Goal: Transaction & Acquisition: Purchase product/service

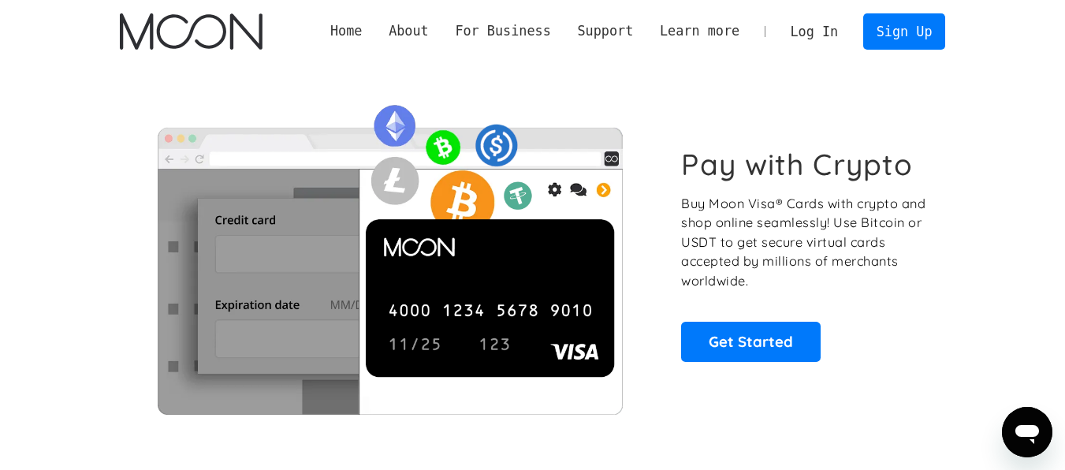
click at [924, 0] on div "Home About About Moon Careers Founder's Letter For Business Business Moon APIs …" at bounding box center [532, 31] width 873 height 63
click at [897, 37] on link "Sign Up" at bounding box center [904, 30] width 82 height 35
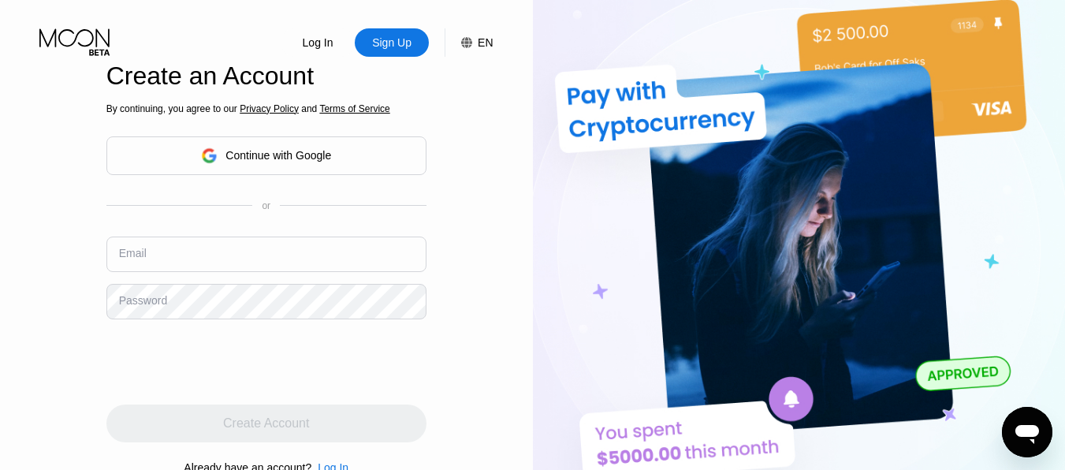
click at [267, 162] on div "Continue with Google" at bounding box center [266, 155] width 130 height 24
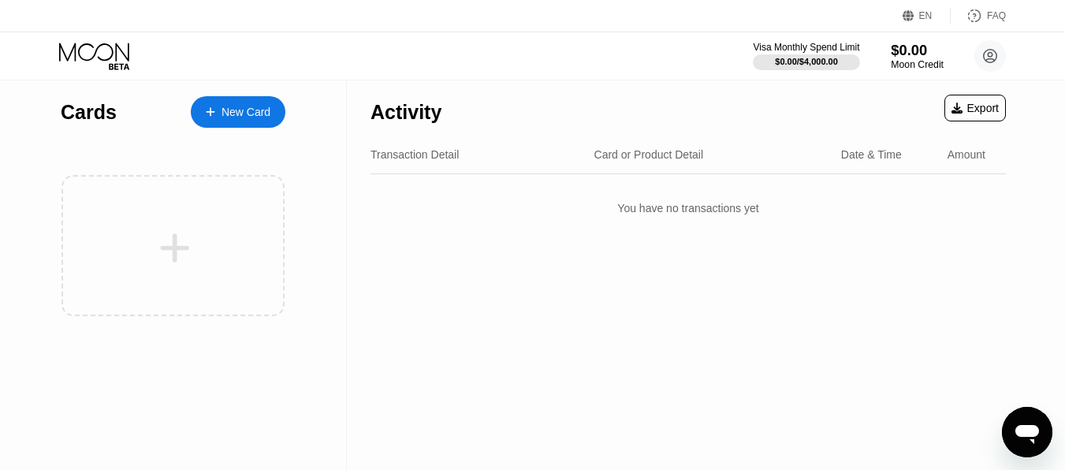
click at [931, 65] on div "Moon Credit" at bounding box center [917, 64] width 53 height 11
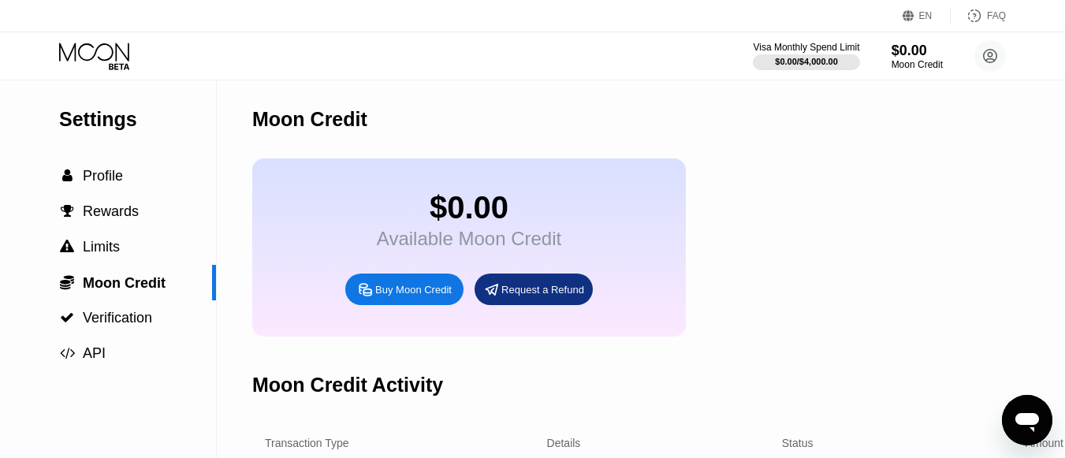
click at [420, 300] on div "Buy Moon Credit" at bounding box center [404, 290] width 118 height 32
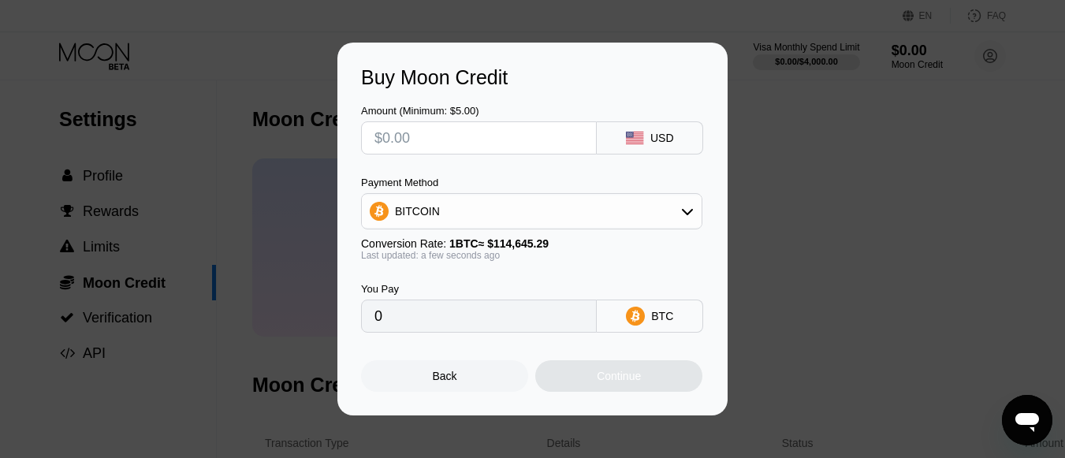
click at [507, 138] on input "text" at bounding box center [479, 138] width 209 height 32
click at [769, 136] on div "Buy Moon Credit Amount (Minimum: $5.00) USD Payment Method BITCOIN Conversion R…" at bounding box center [532, 229] width 1065 height 373
click at [412, 140] on input "text" at bounding box center [479, 138] width 209 height 32
type input "$3"
type input "0.00002617"
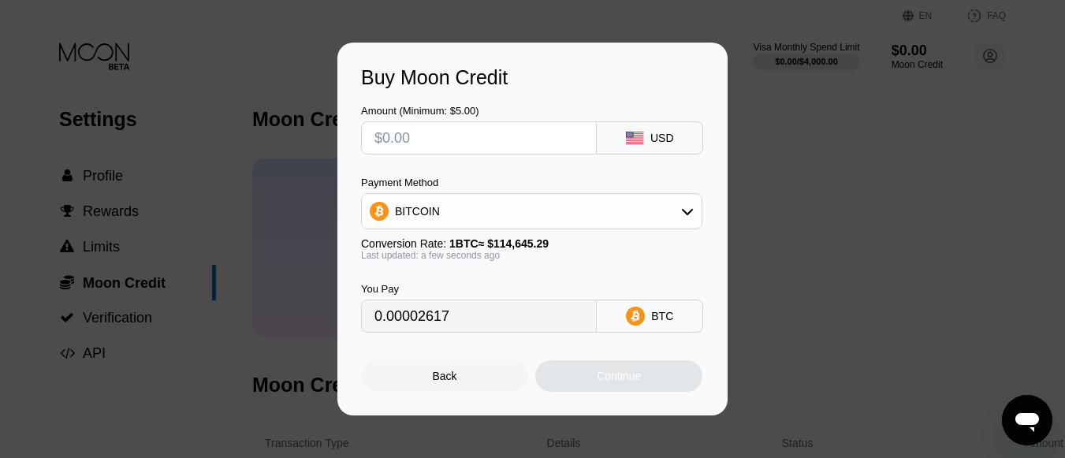
type input "0"
type input "$3"
type input "0.00002617"
type input "$38"
type input "0.00033146"
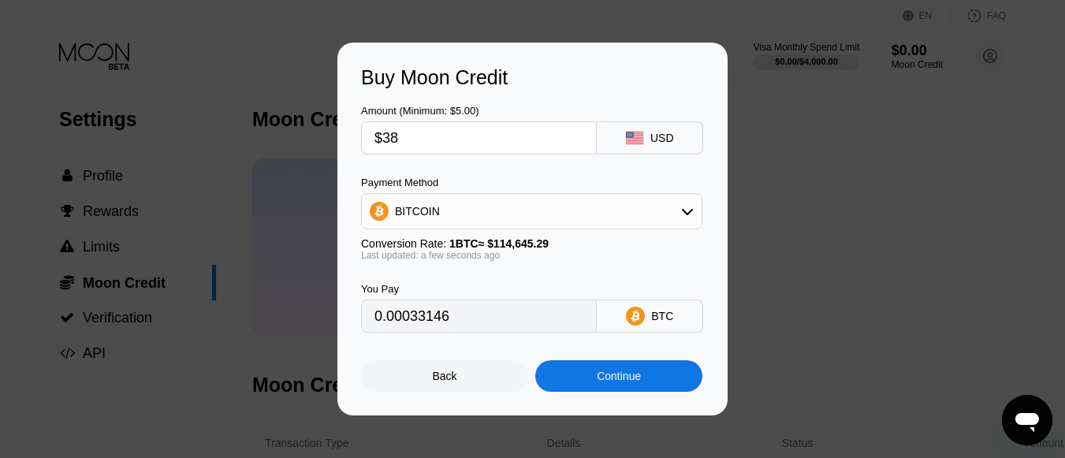
type input "$38"
click at [622, 363] on div "Continue" at bounding box center [618, 376] width 167 height 32
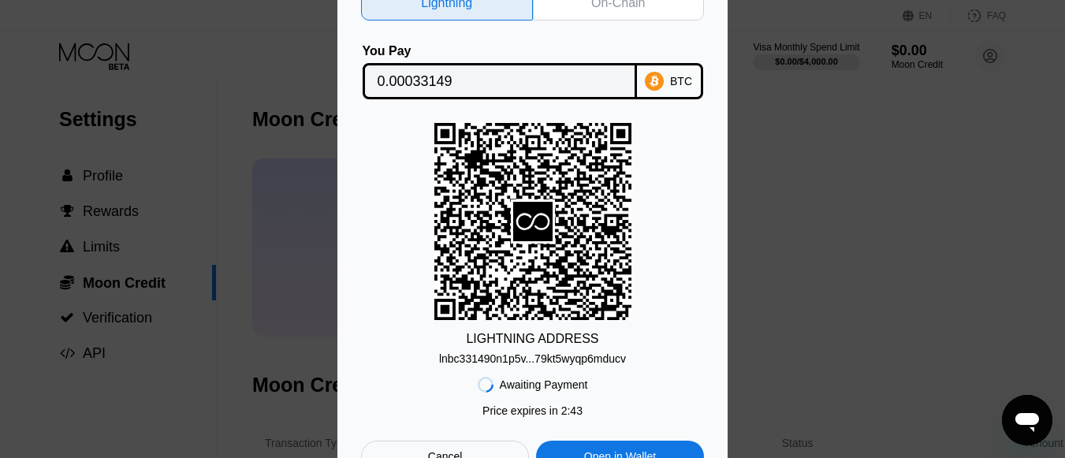
click at [486, 457] on div "Cancel" at bounding box center [445, 457] width 168 height 32
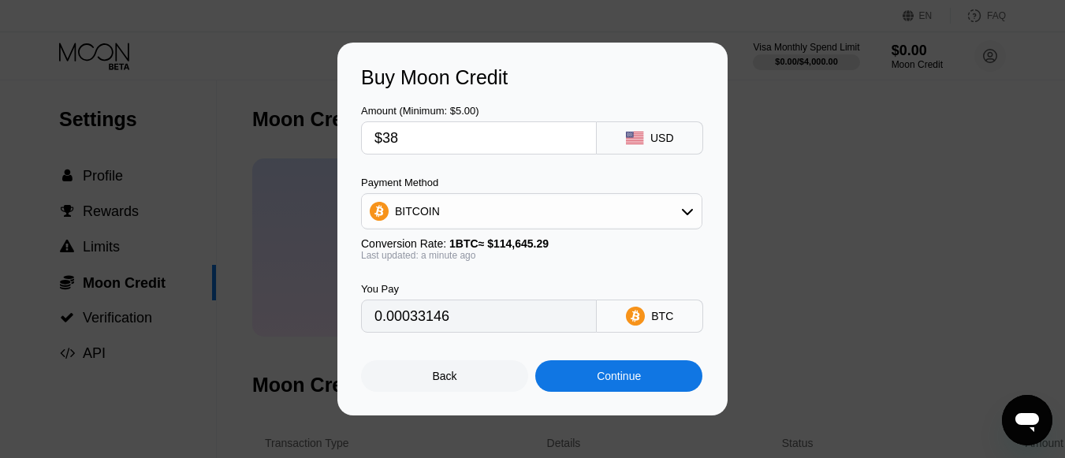
click at [428, 352] on div "Back Continue" at bounding box center [532, 362] width 343 height 59
click at [484, 386] on div "Back" at bounding box center [444, 376] width 167 height 32
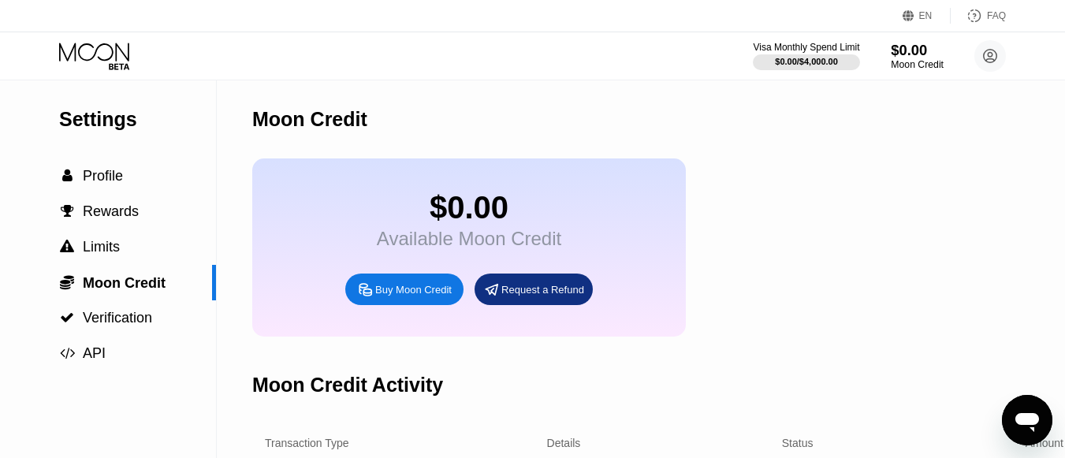
click at [928, 57] on div "$0.00" at bounding box center [917, 50] width 53 height 17
click at [911, 47] on div "$0.00" at bounding box center [917, 50] width 53 height 17
click at [896, 65] on div "Moon Credit" at bounding box center [917, 64] width 53 height 11
click at [129, 178] on div " Profile" at bounding box center [108, 176] width 216 height 17
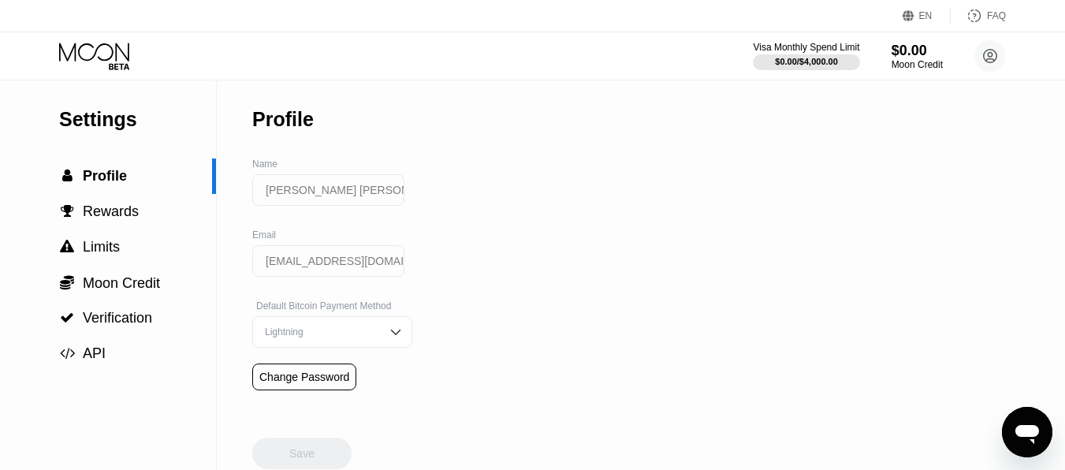
click at [393, 321] on div "Lightning" at bounding box center [332, 332] width 160 height 32
click at [598, 317] on div "Settings  Profile  Rewards  Limits  Moon Credit  Verification  API Profil…" at bounding box center [532, 274] width 1065 height 389
click at [121, 320] on span "Verification" at bounding box center [117, 318] width 69 height 16
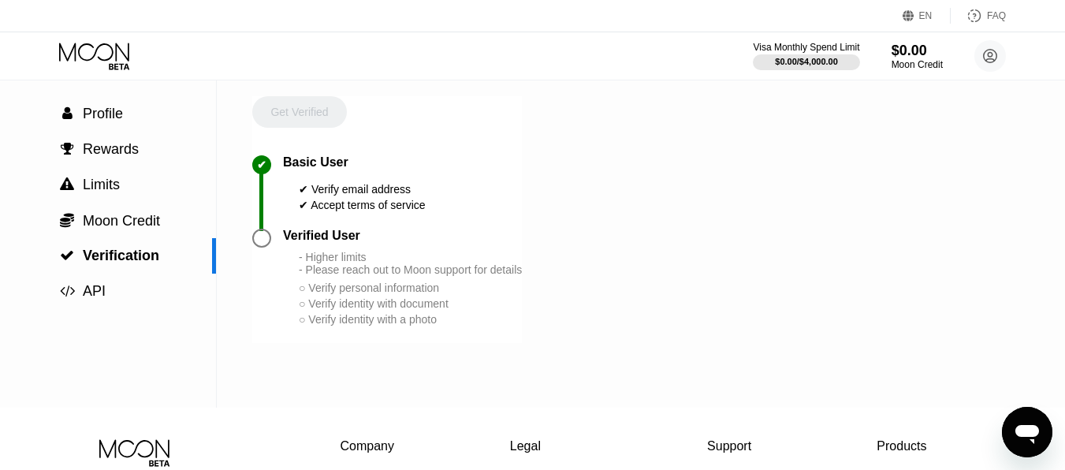
scroll to position [95, 0]
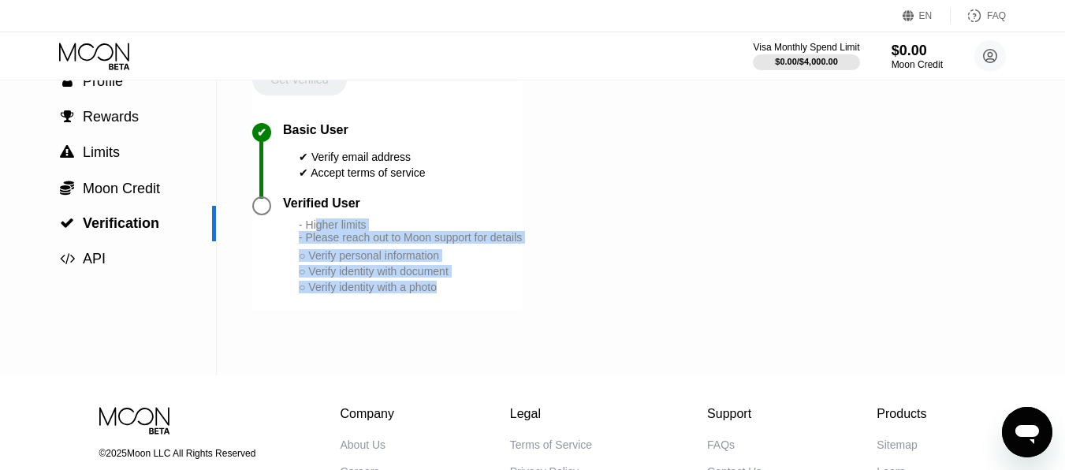
drag, startPoint x: 328, startPoint y: 231, endPoint x: 501, endPoint y: 297, distance: 184.9
click at [501, 297] on div "Verified User - Higher limits - Please reach out to Moon support for details ○ …" at bounding box center [387, 253] width 270 height 114
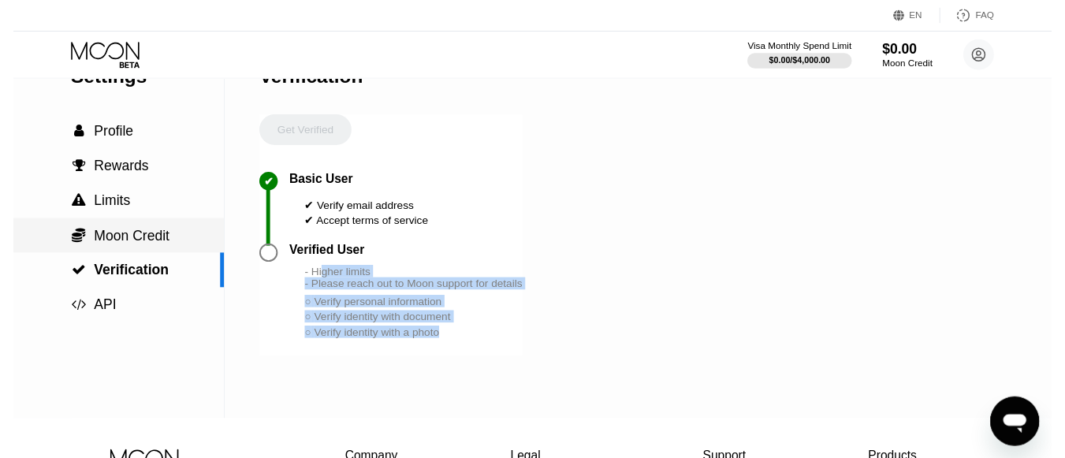
scroll to position [0, 0]
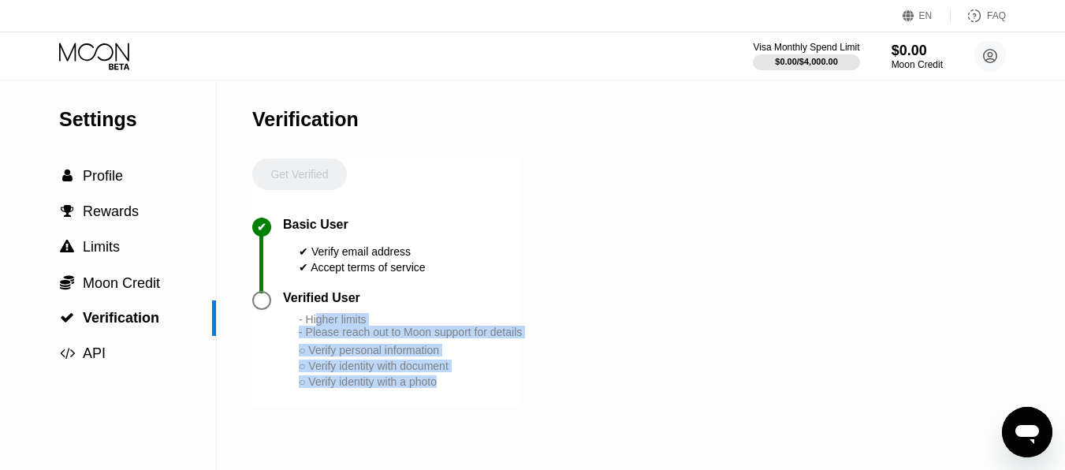
click at [106, 58] on icon at bounding box center [95, 57] width 73 height 28
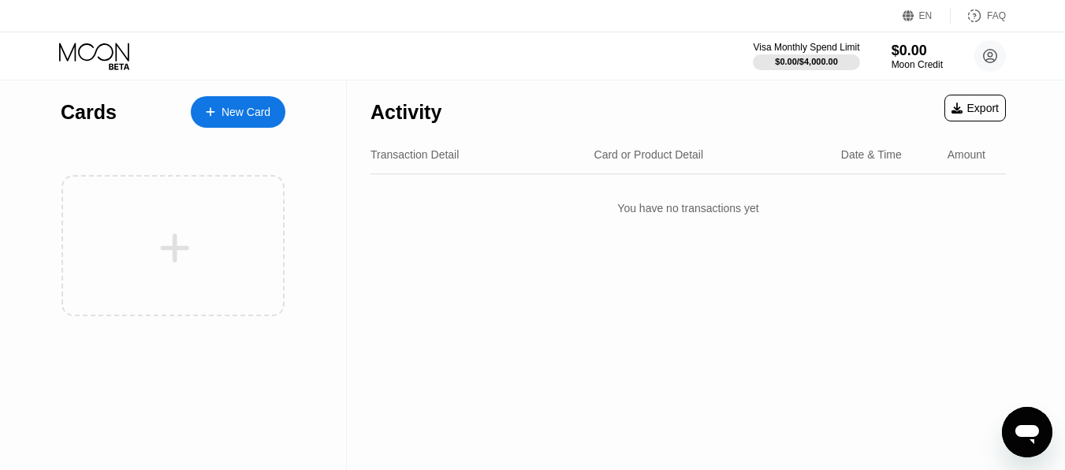
click at [219, 109] on div at bounding box center [218, 112] width 6 height 13
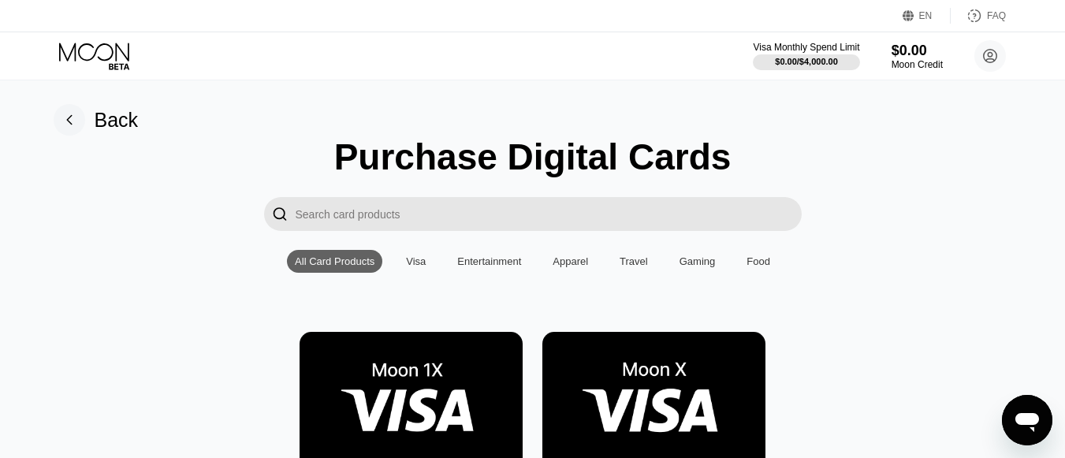
click at [408, 257] on div "Visa" at bounding box center [416, 261] width 20 height 12
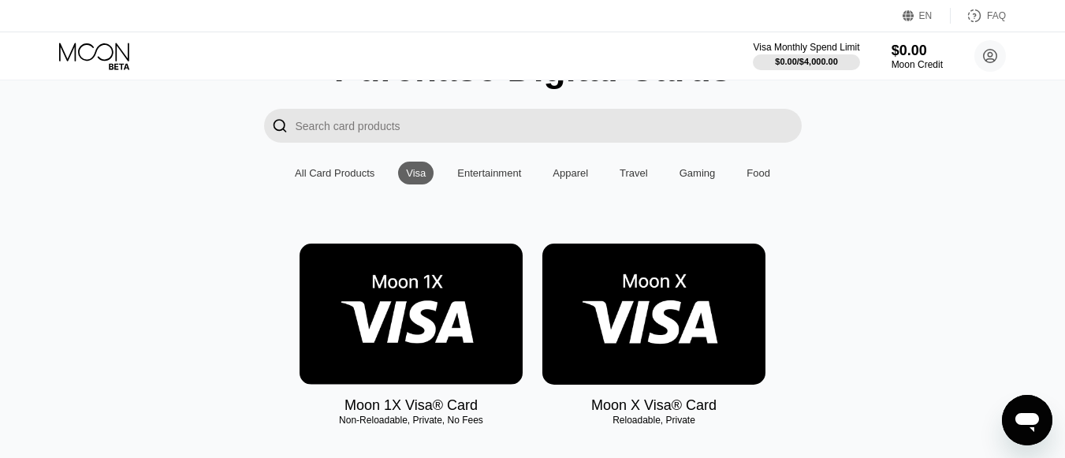
scroll to position [189, 0]
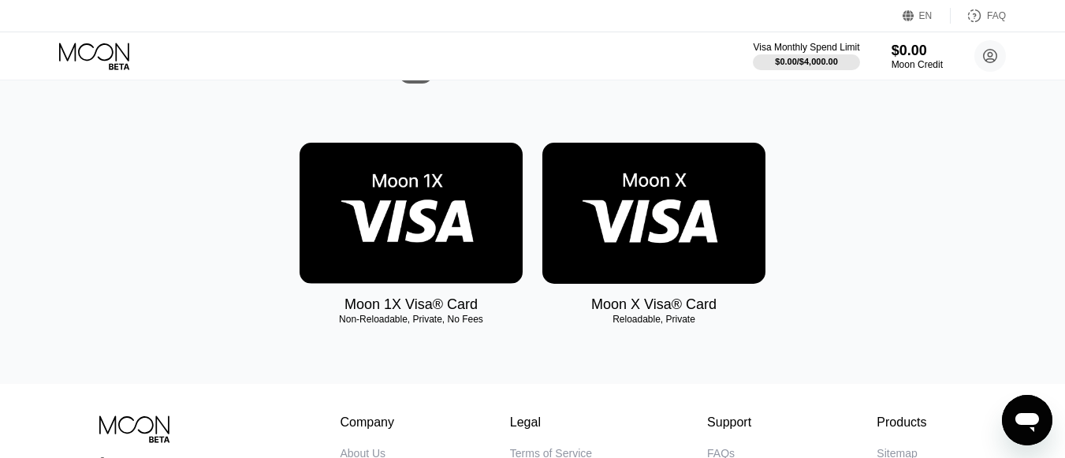
click at [434, 236] on img at bounding box center [411, 213] width 223 height 141
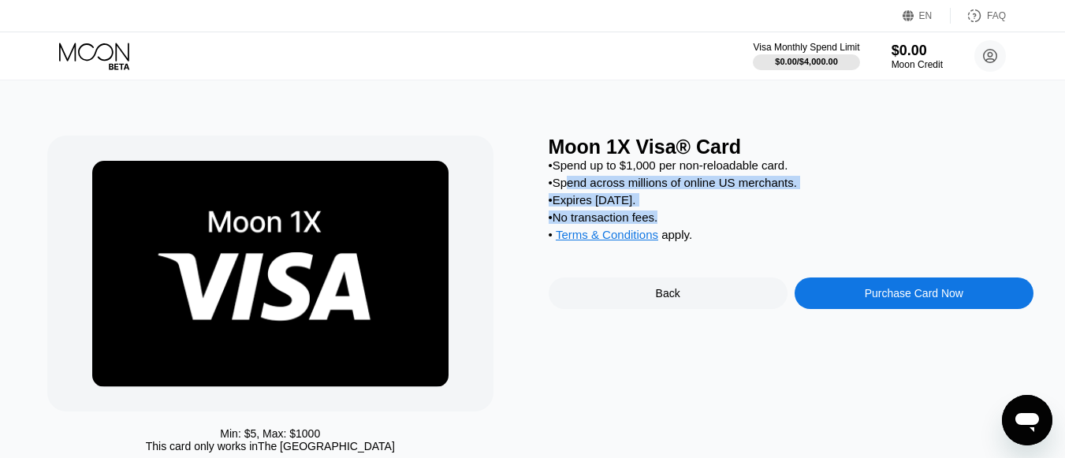
drag, startPoint x: 690, startPoint y: 198, endPoint x: 778, endPoint y: 211, distance: 89.2
click at [778, 211] on div "• Spend up to $1,000 per non-reloadable card. • Spend across millions of online…" at bounding box center [791, 203] width 485 height 91
click at [778, 211] on div "• No transaction fees." at bounding box center [791, 217] width 485 height 13
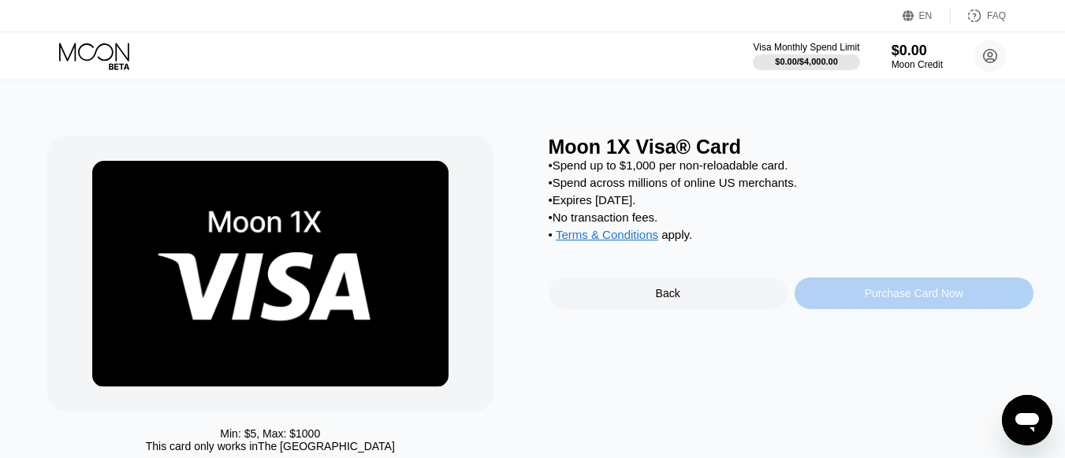
click at [854, 289] on div "Purchase Card Now" at bounding box center [914, 294] width 239 height 32
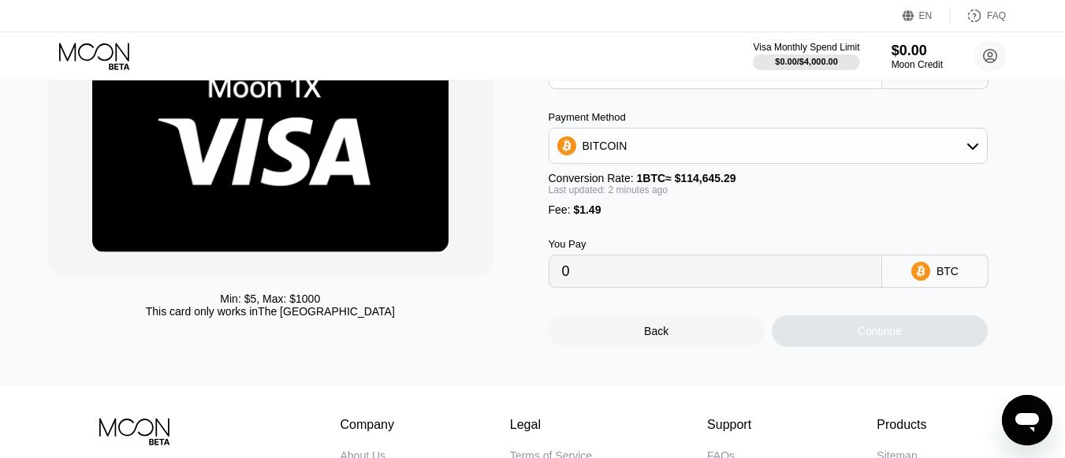
scroll to position [284, 0]
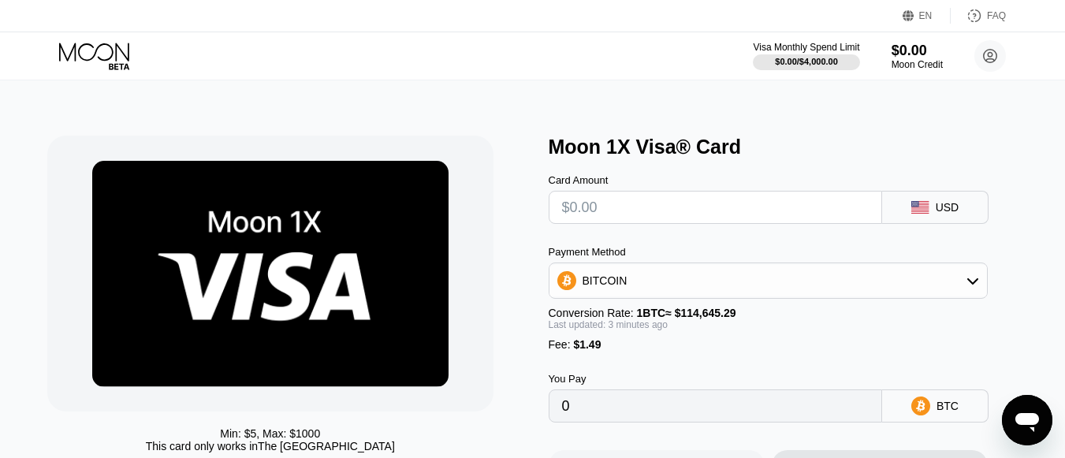
click at [699, 203] on input "text" at bounding box center [715, 208] width 307 height 32
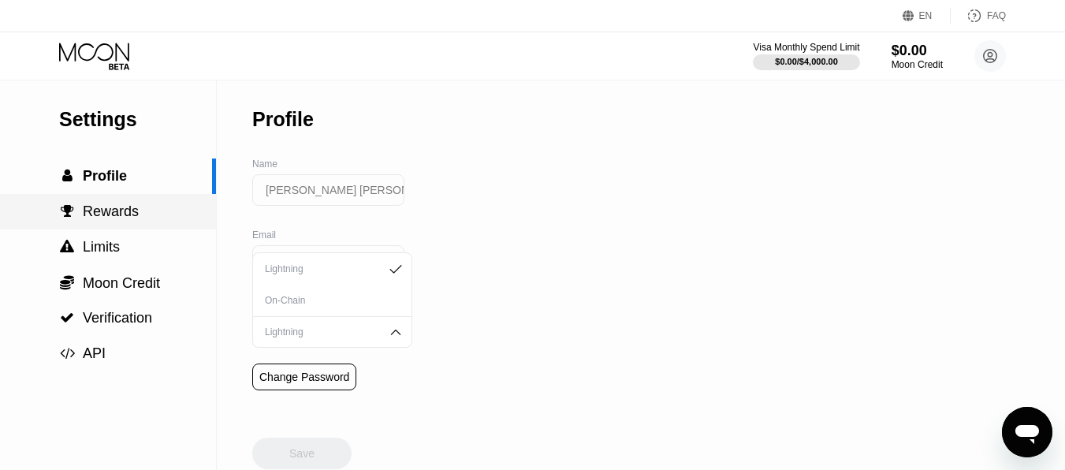
click at [95, 205] on span "Rewards" at bounding box center [111, 211] width 56 height 16
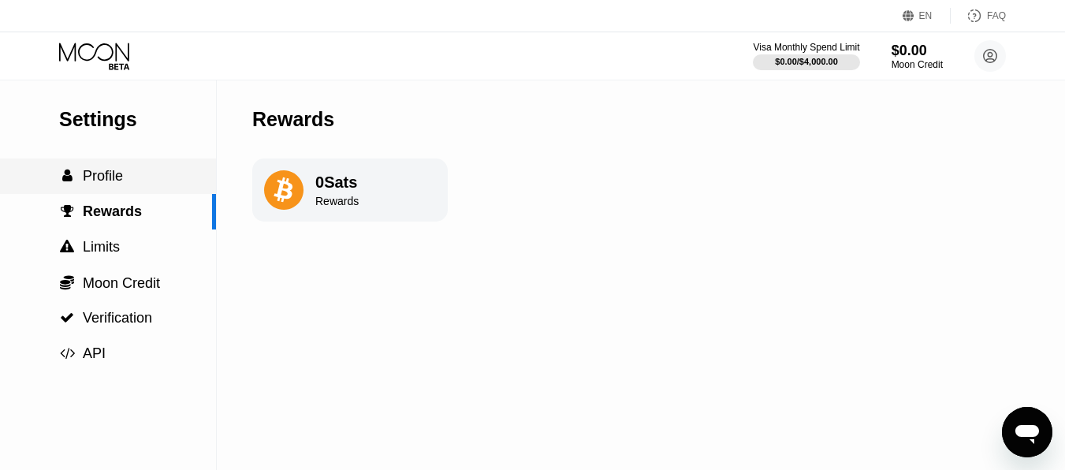
click at [110, 175] on span "Profile" at bounding box center [103, 176] width 40 height 16
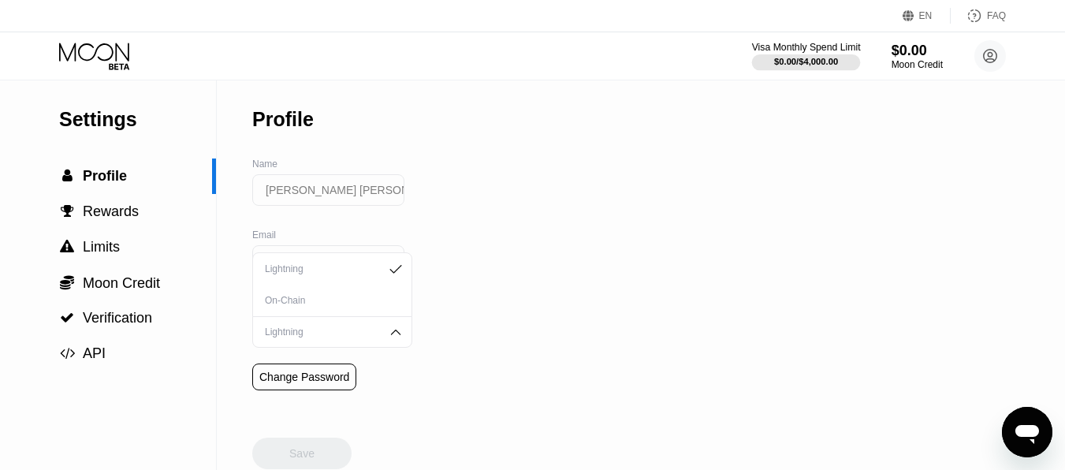
click at [819, 58] on div "$0.00 / $4,000.00" at bounding box center [806, 61] width 64 height 9
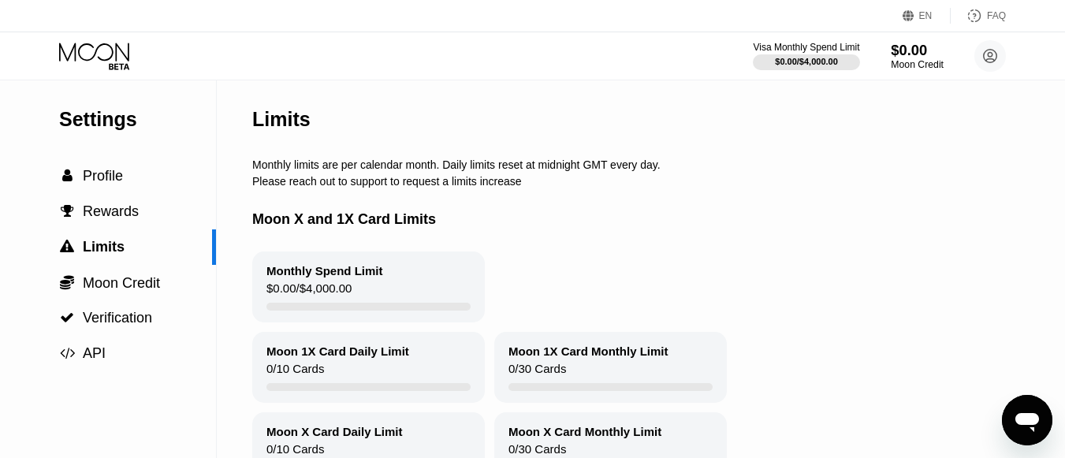
click at [915, 50] on div "$0.00" at bounding box center [917, 50] width 53 height 17
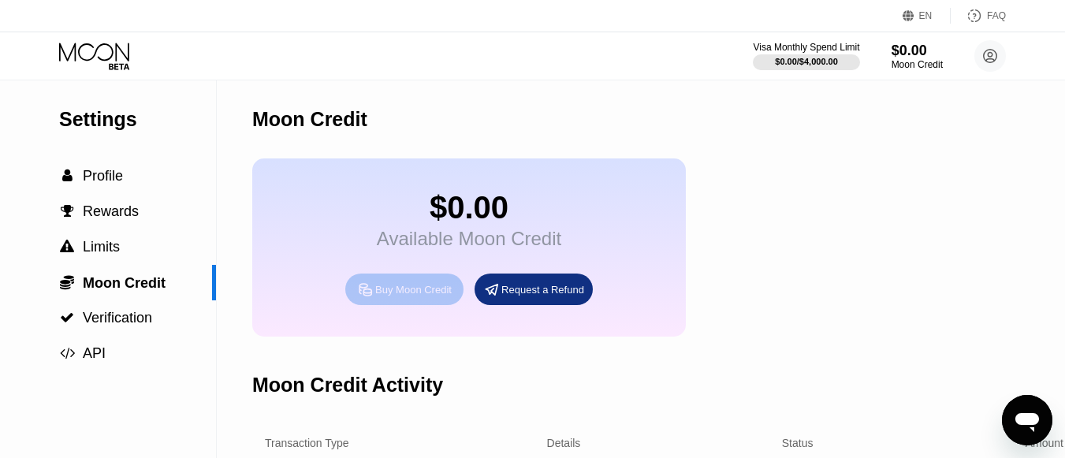
click at [413, 287] on div "Buy Moon Credit" at bounding box center [413, 289] width 76 height 13
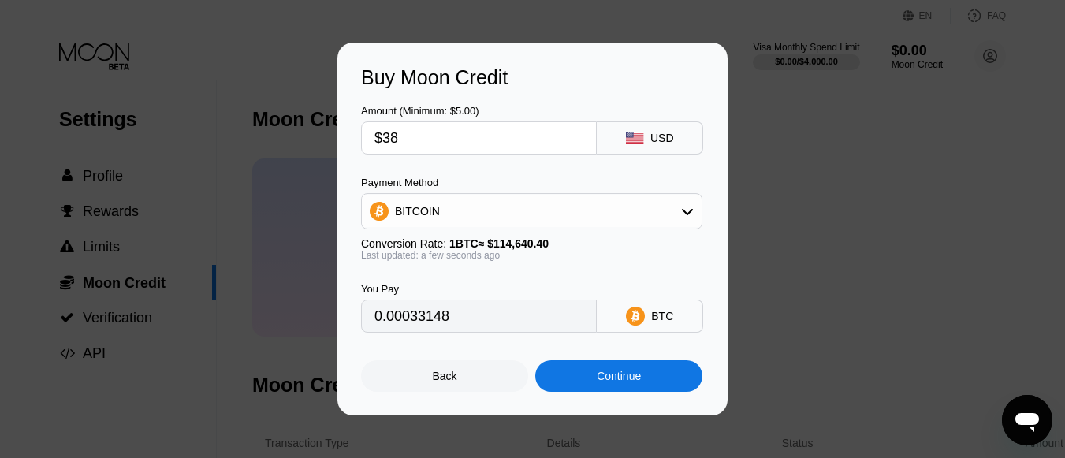
drag, startPoint x: 329, startPoint y: 146, endPoint x: 184, endPoint y: 121, distance: 147.3
click at [185, 123] on div "Buy Moon Credit Amount (Minimum: $5.00) $38 USD Payment Method BITCOIN Conversi…" at bounding box center [532, 229] width 1065 height 373
drag, startPoint x: 505, startPoint y: 140, endPoint x: 289, endPoint y: 140, distance: 215.2
click at [289, 140] on div "Buy Moon Credit Amount (Minimum: $5.00) $38 USD Payment Method BITCOIN Conversi…" at bounding box center [532, 229] width 1065 height 373
type input "$52"
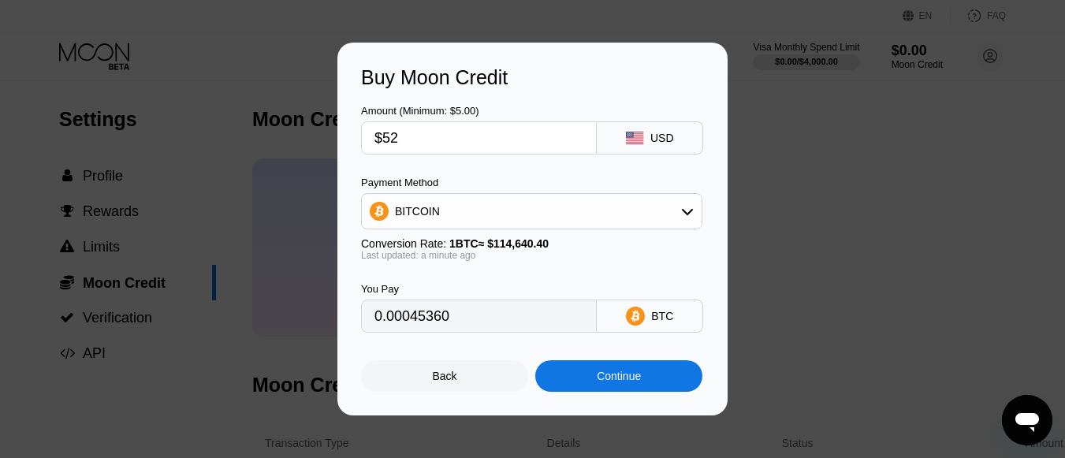
type input "0.00045360"
type input "$52"
click at [548, 282] on div "You Pay 0.00045360 BTC" at bounding box center [532, 297] width 343 height 72
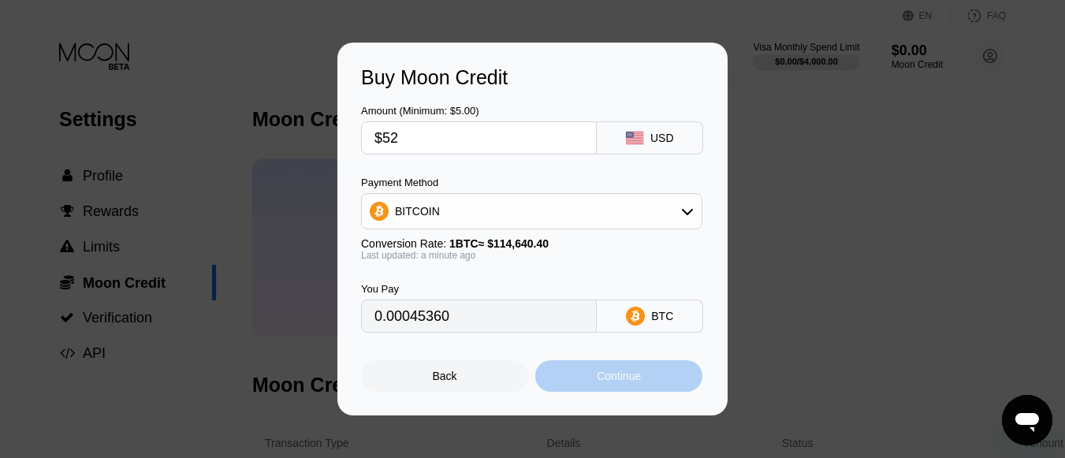
click at [661, 375] on div "Continue" at bounding box center [618, 376] width 167 height 32
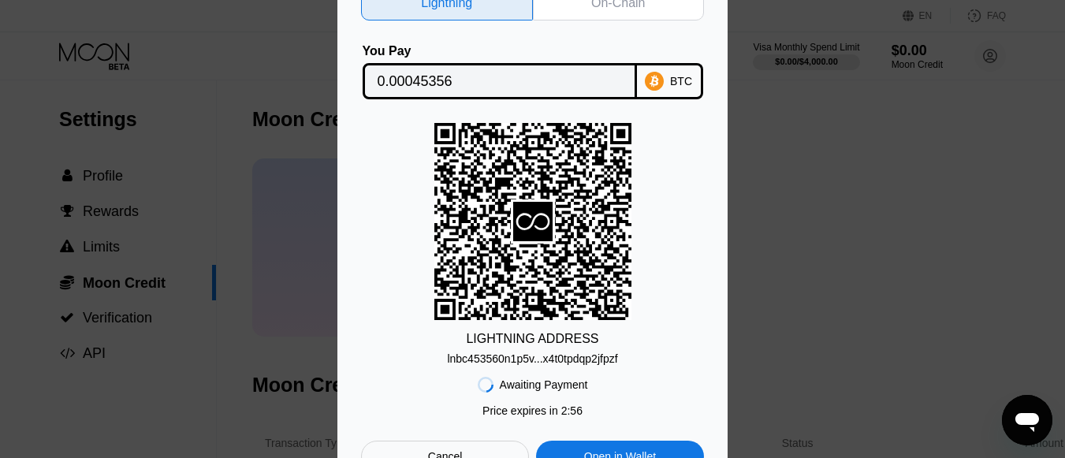
click at [566, 352] on div "lnbc453560n1p5v...x4t0tpdqp2jfpzf" at bounding box center [532, 355] width 170 height 19
click at [584, 357] on div "lnbc453560n1p5v...x4t0tpdqp2jfpzf" at bounding box center [532, 358] width 170 height 13
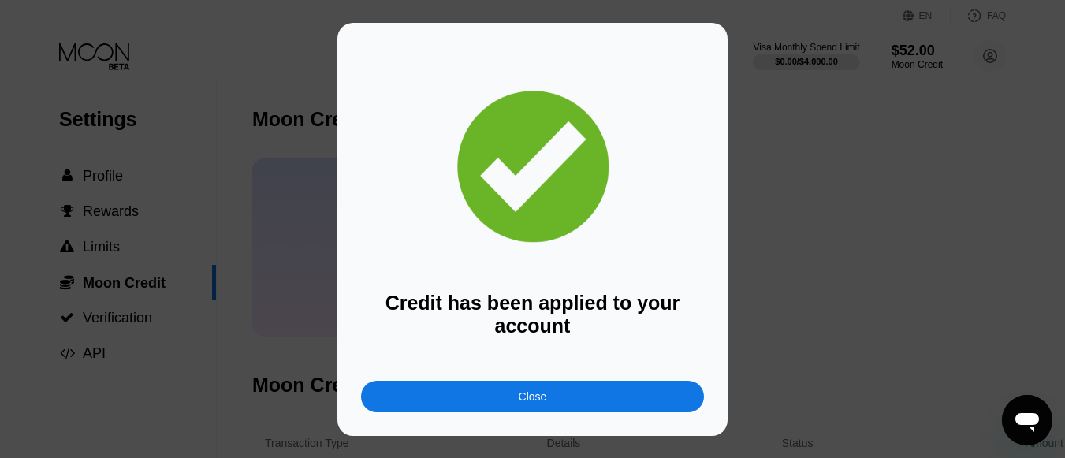
click at [648, 406] on div "Close" at bounding box center [532, 397] width 343 height 32
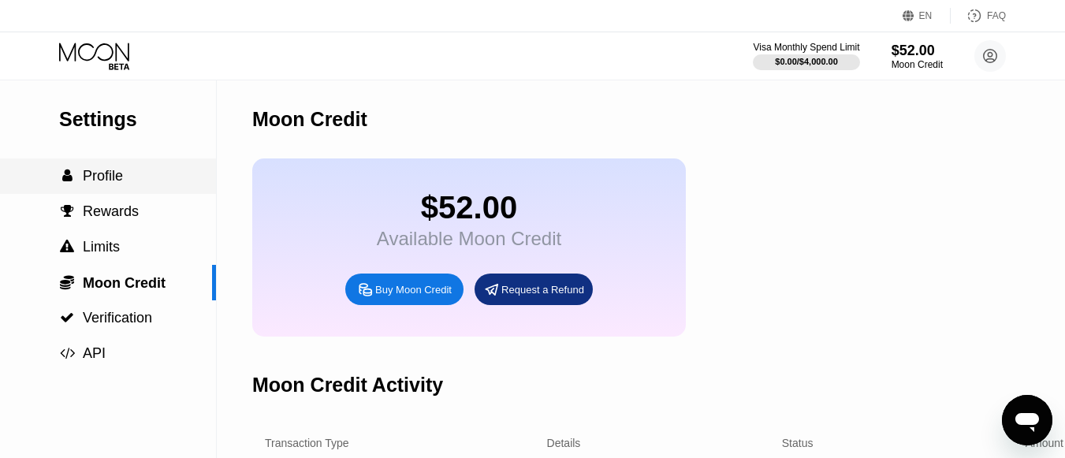
click at [118, 170] on span "Profile" at bounding box center [103, 176] width 40 height 16
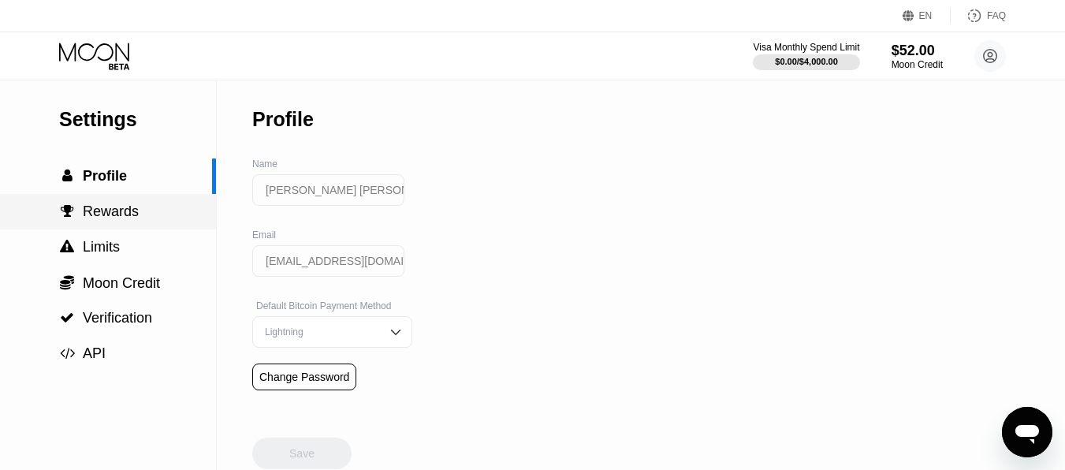
click at [114, 215] on span "Rewards" at bounding box center [111, 211] width 56 height 16
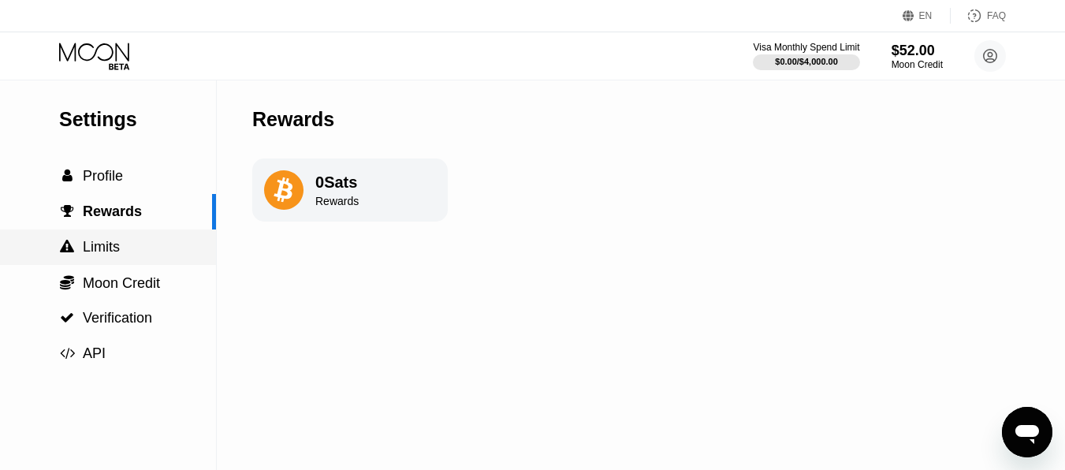
click at [141, 244] on div " Limits" at bounding box center [108, 247] width 216 height 17
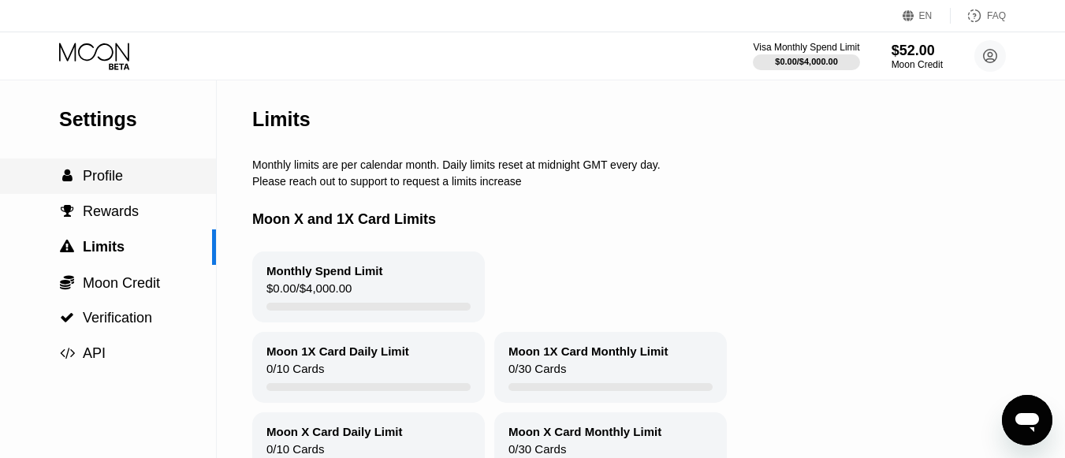
click at [112, 174] on span "Profile" at bounding box center [103, 176] width 40 height 16
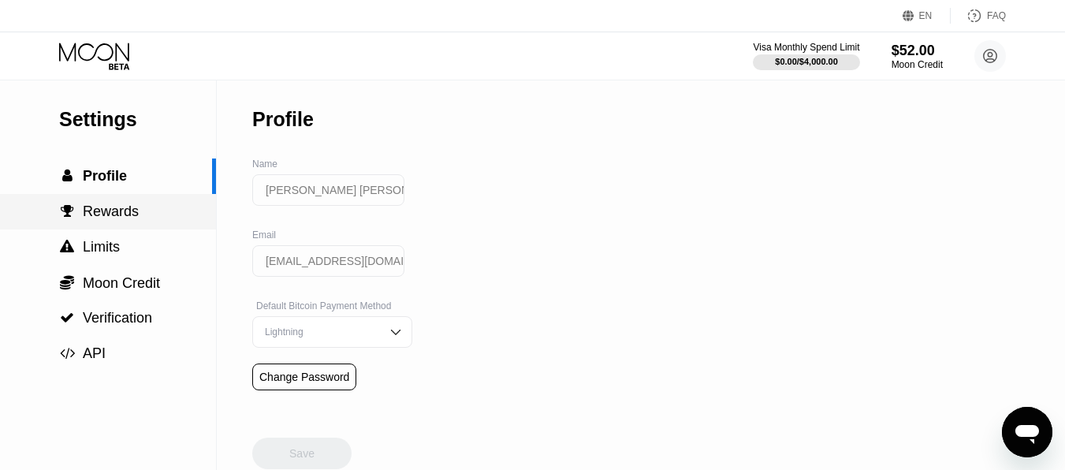
click at [116, 199] on div " Rewards" at bounding box center [108, 211] width 216 height 35
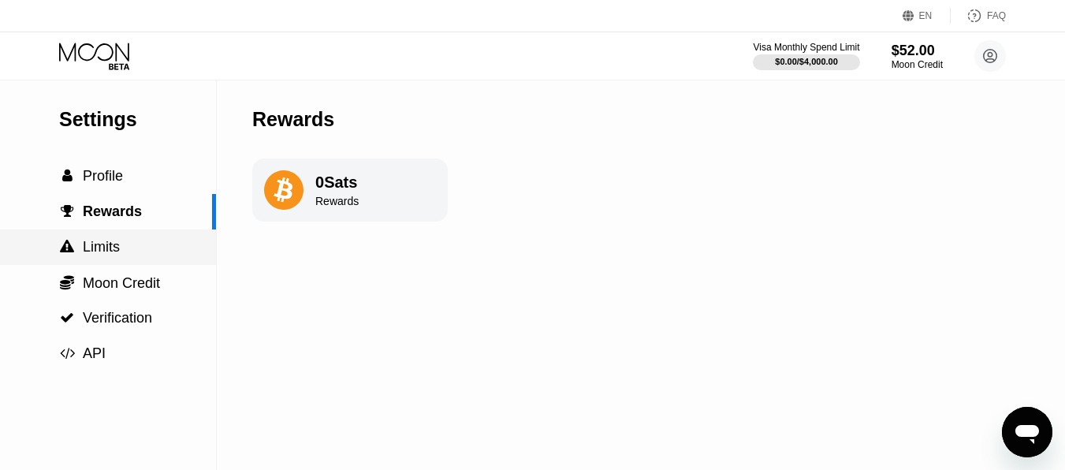
click at [110, 255] on div " Limits" at bounding box center [89, 247] width 61 height 17
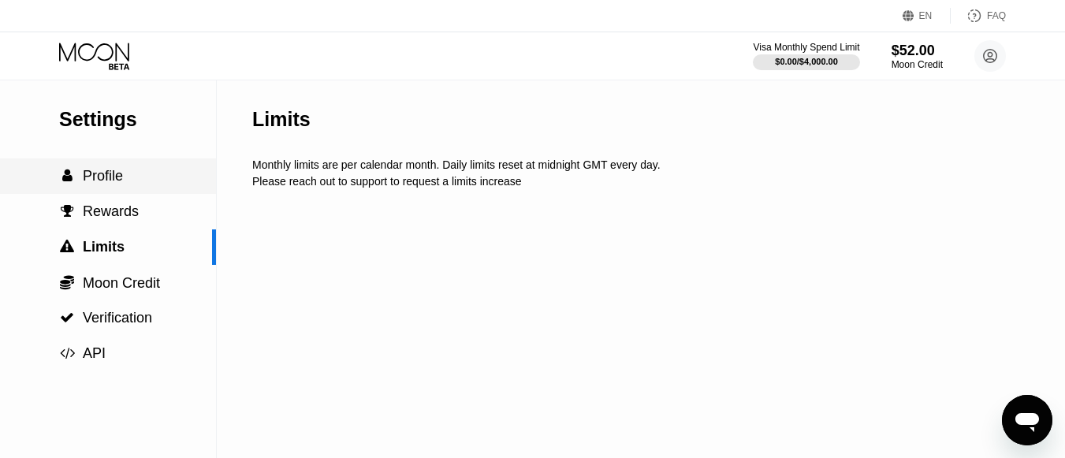
click at [102, 166] on div " Profile" at bounding box center [108, 175] width 216 height 35
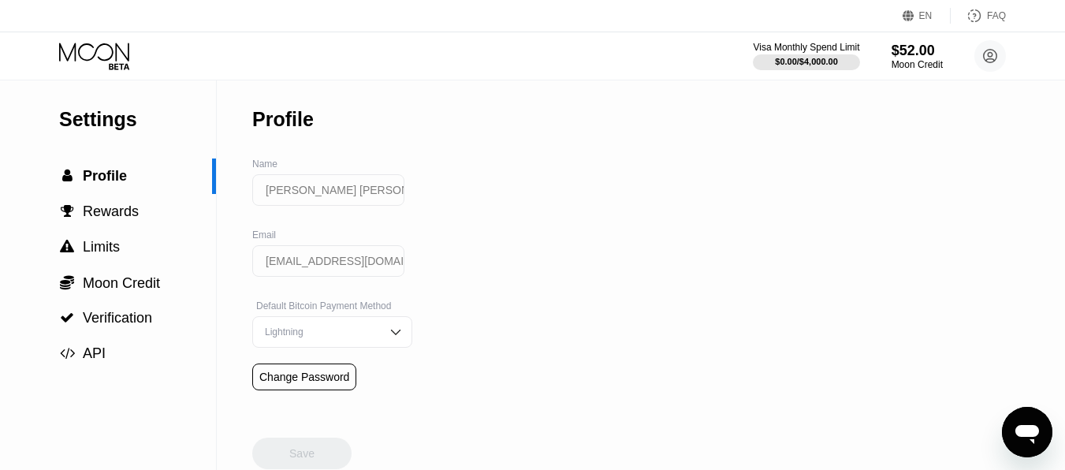
click at [102, 54] on icon at bounding box center [95, 57] width 73 height 28
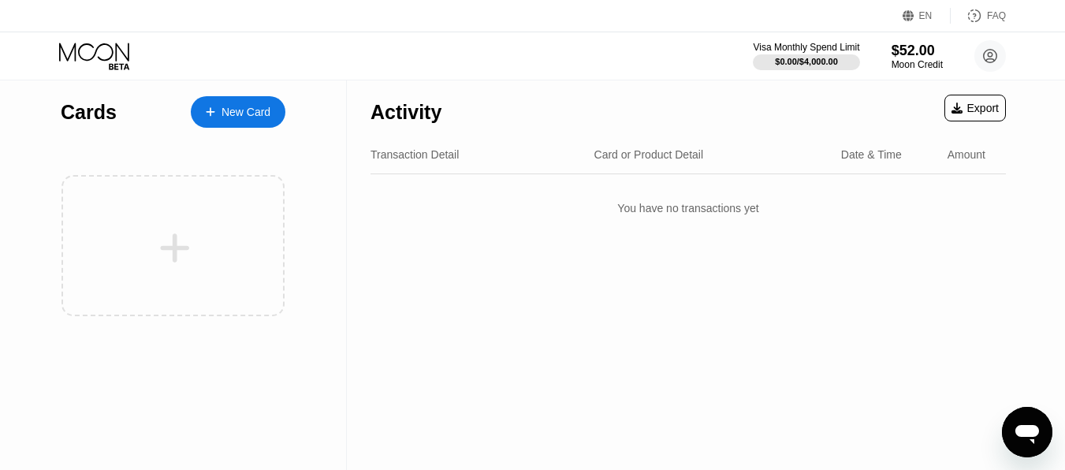
click at [206, 116] on icon at bounding box center [210, 111] width 9 height 11
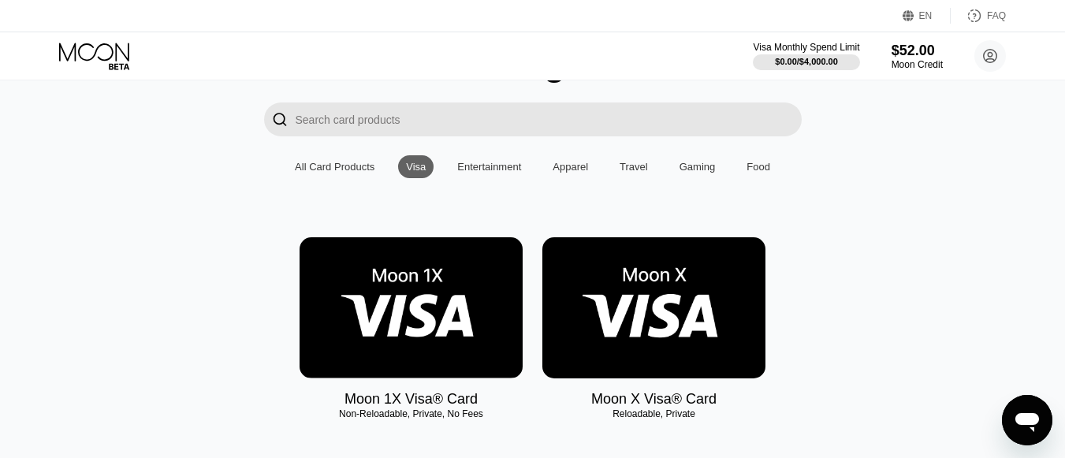
click at [709, 311] on img at bounding box center [653, 307] width 223 height 141
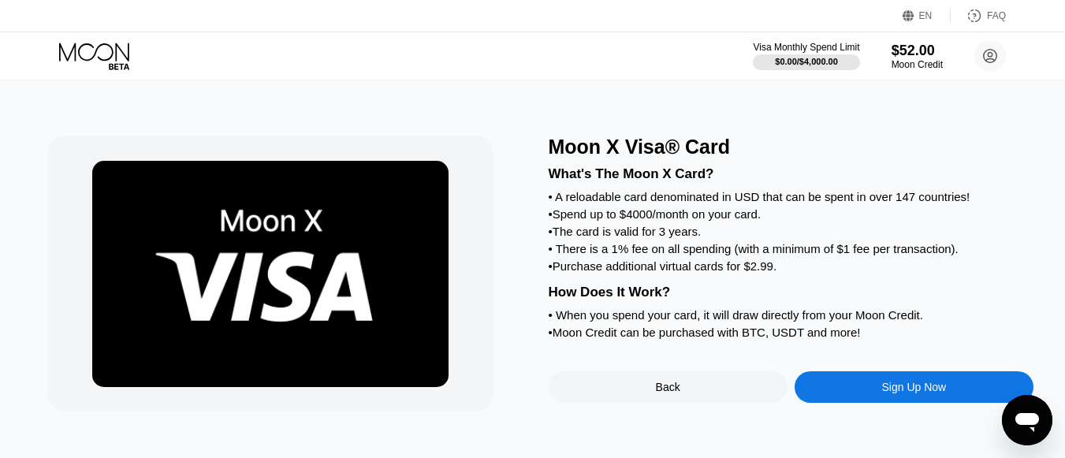
click at [870, 396] on div "Sign Up Now" at bounding box center [914, 387] width 239 height 32
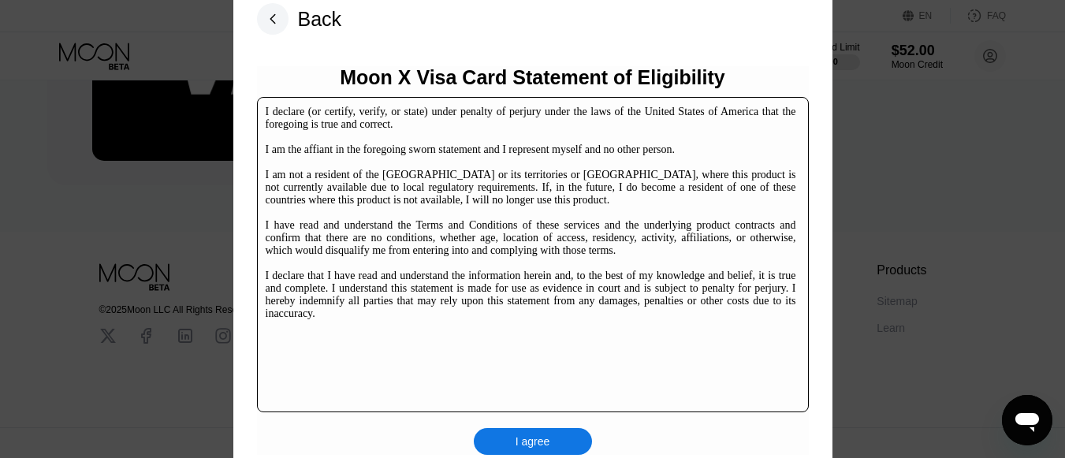
scroll to position [230, 0]
click at [557, 439] on div "I agree" at bounding box center [533, 441] width 118 height 27
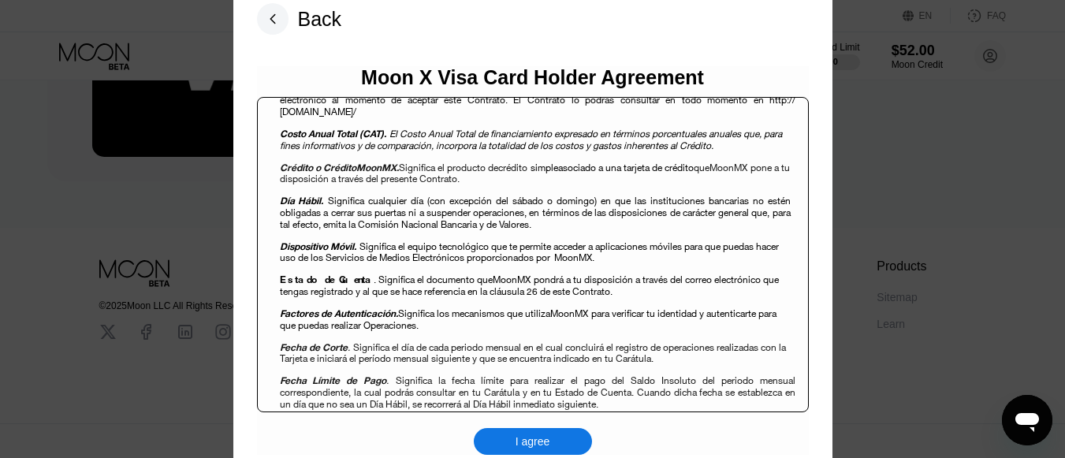
scroll to position [1419, 0]
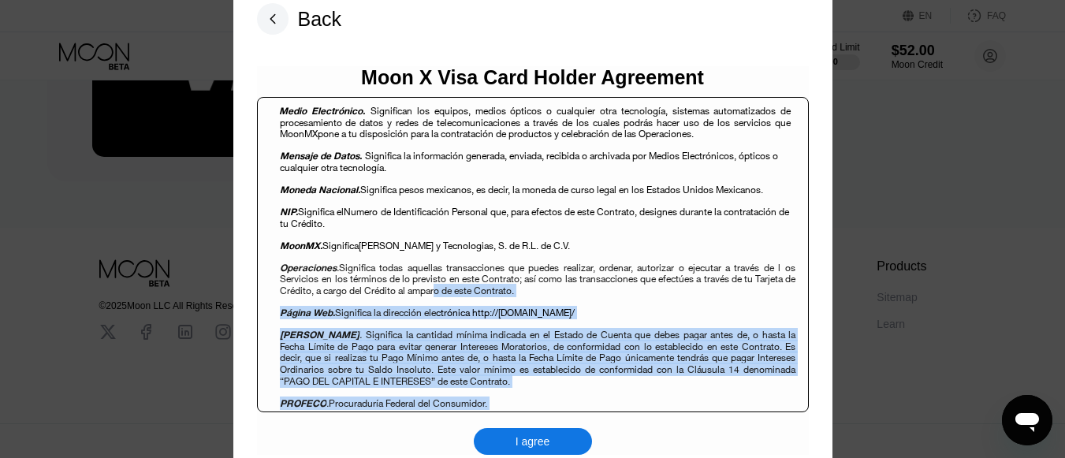
drag, startPoint x: 822, startPoint y: 201, endPoint x: 808, endPoint y: 311, distance: 110.4
click at [827, 418] on div "Back Moon X Visa Card Holder Agreement Contrato Múltiple de Productos de Crédit…" at bounding box center [532, 229] width 599 height 499
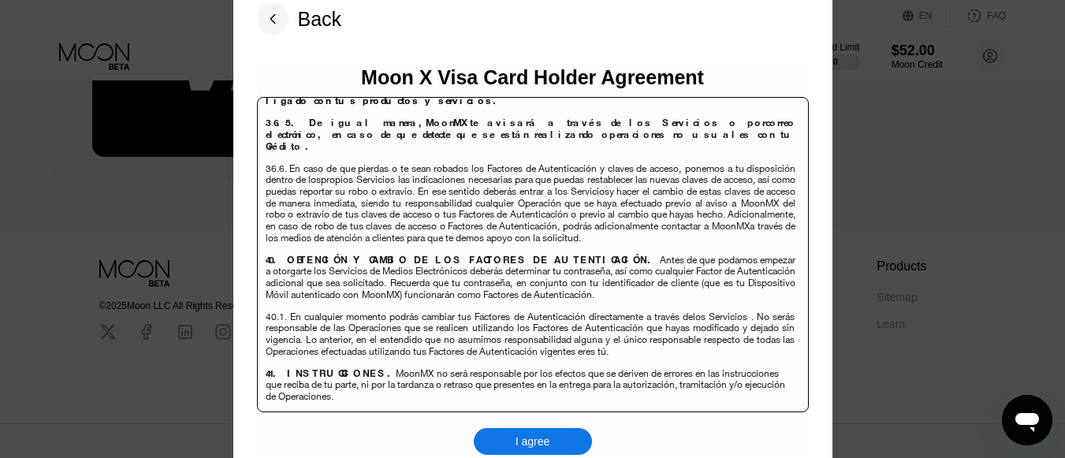
scroll to position [10240, 0]
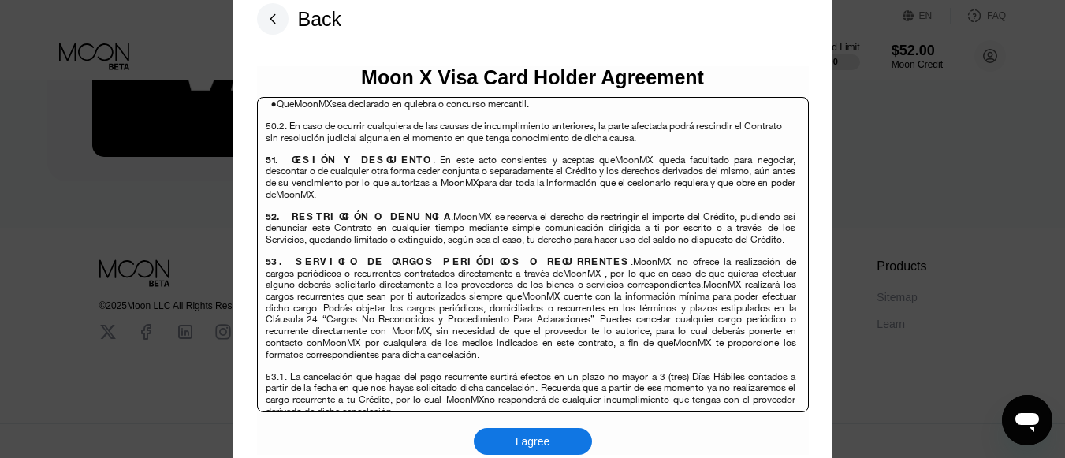
click at [542, 432] on div "I agree" at bounding box center [533, 441] width 118 height 27
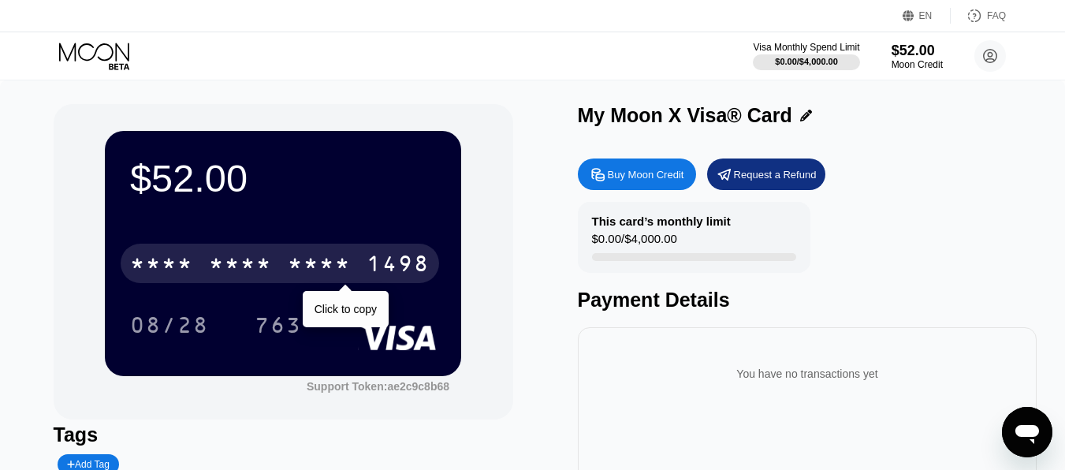
click at [378, 255] on div "1498" at bounding box center [398, 265] width 63 height 25
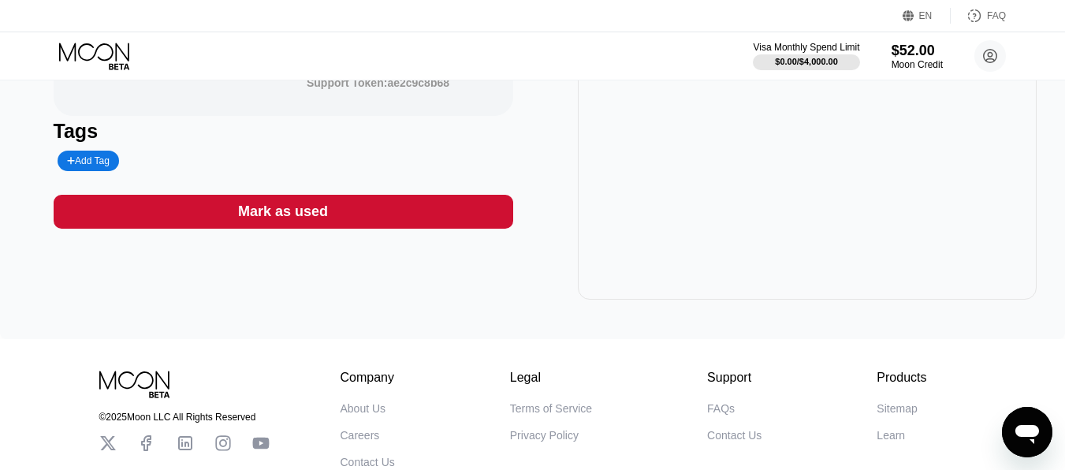
scroll to position [403, 0]
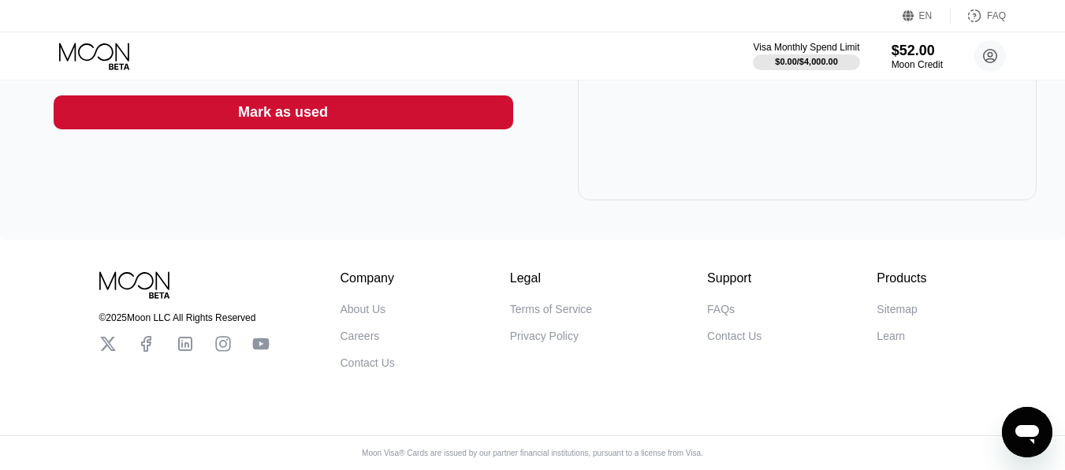
click at [1016, 434] on icon "Open messaging window" at bounding box center [1028, 434] width 24 height 19
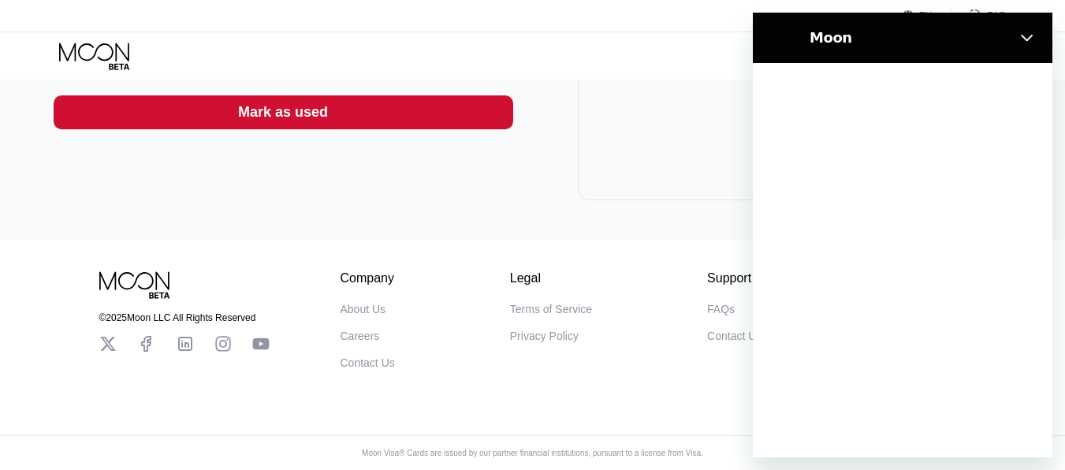
scroll to position [0, 0]
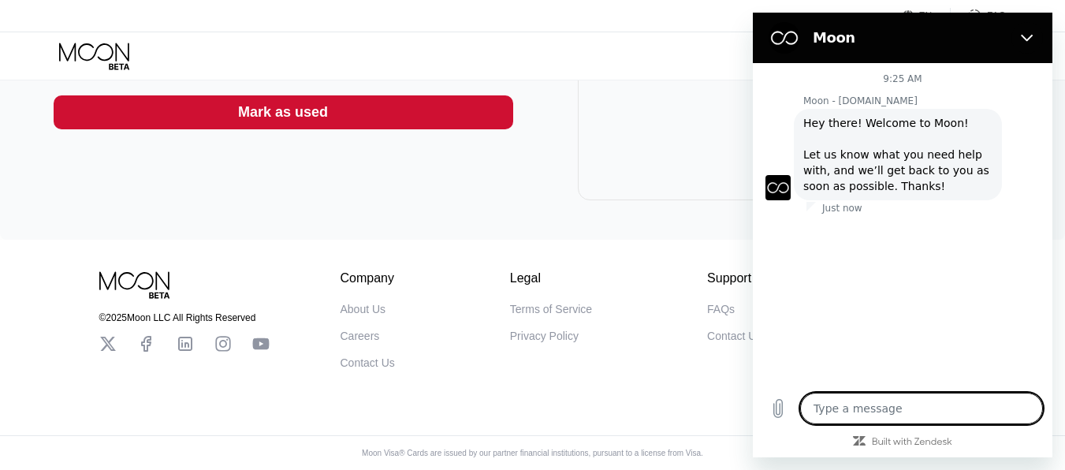
click at [885, 389] on div "Type a message x" at bounding box center [903, 408] width 300 height 50
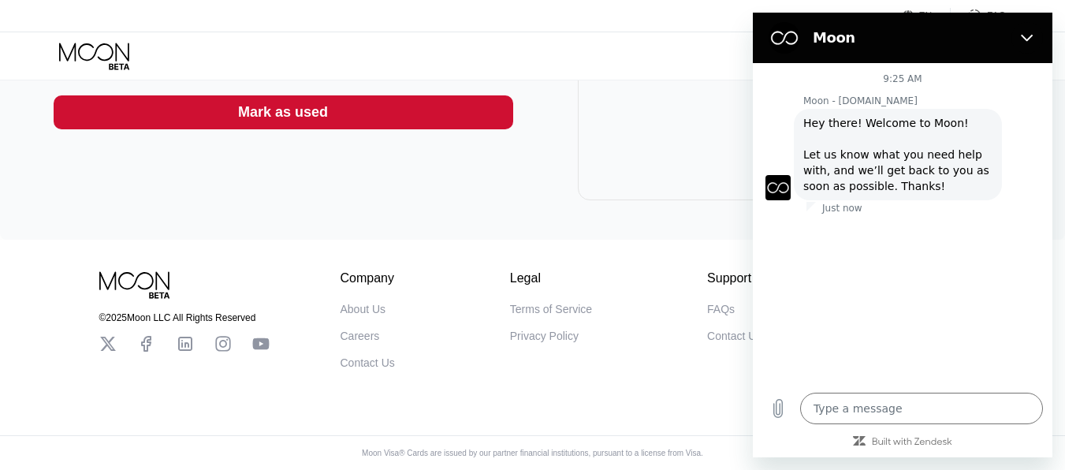
type textarea "x"
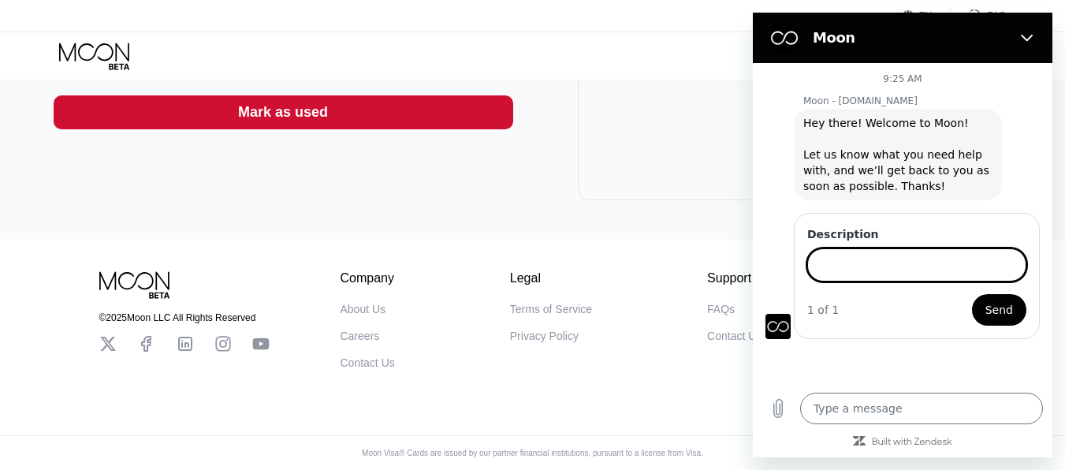
type input "H"
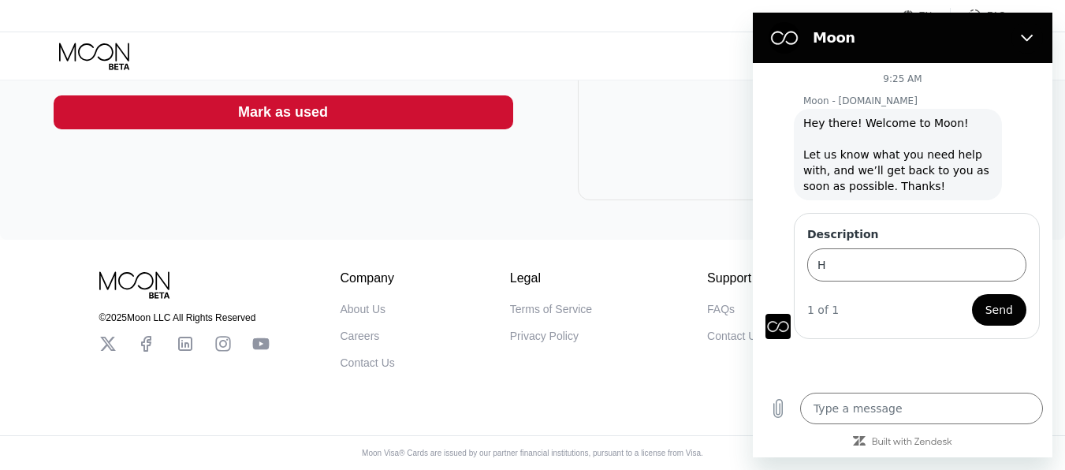
click at [885, 389] on div "Type a message x" at bounding box center [903, 408] width 300 height 50
click at [902, 280] on input "H" at bounding box center [916, 264] width 219 height 33
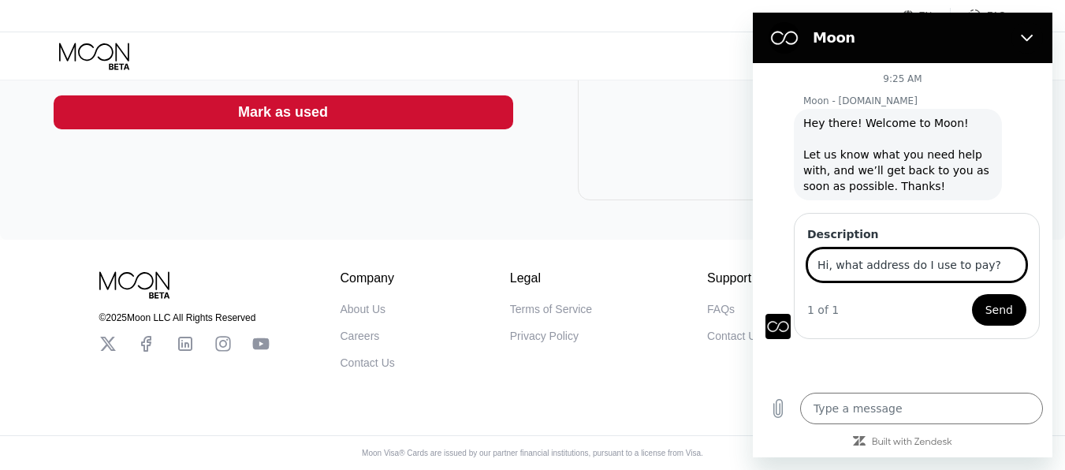
type input "Hi, what address do I use to pay?"
click at [993, 307] on span "Send" at bounding box center [1000, 309] width 28 height 19
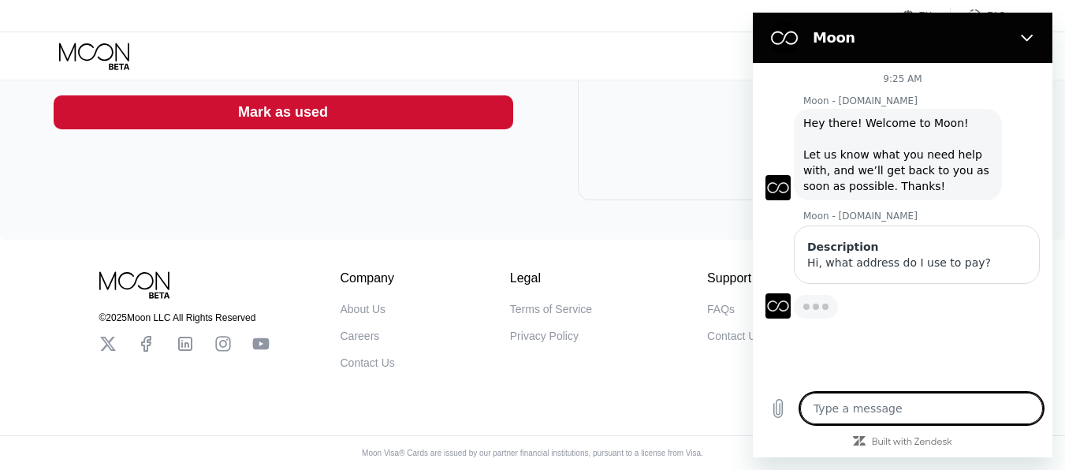
type textarea "x"
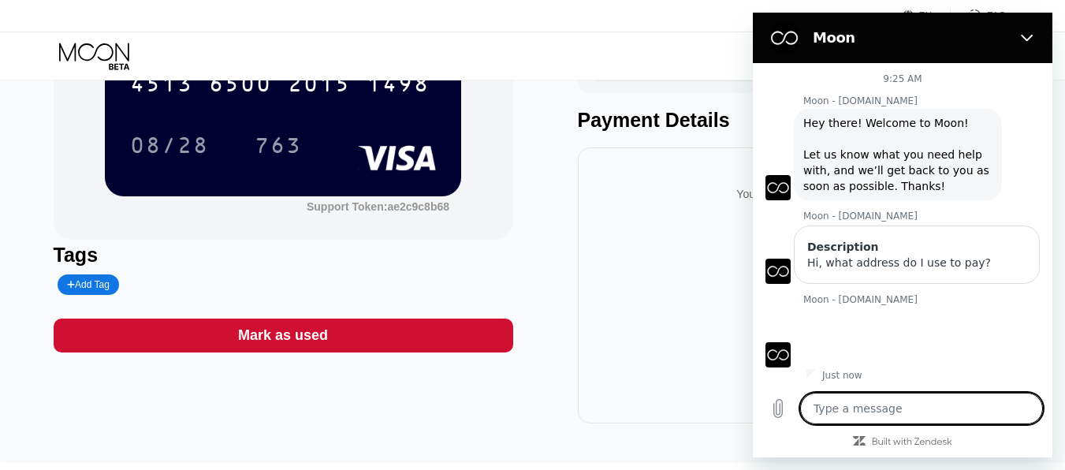
scroll to position [24, 0]
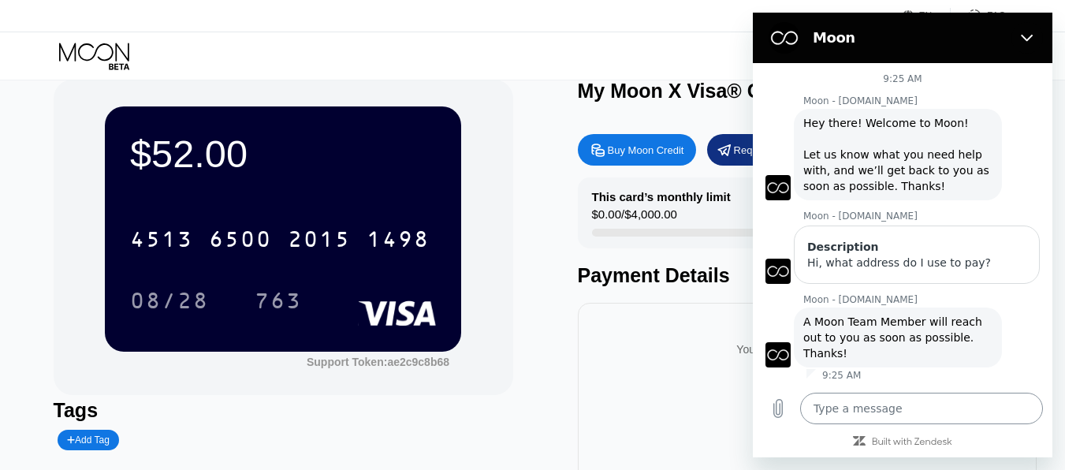
click at [986, 422] on textarea at bounding box center [921, 409] width 243 height 32
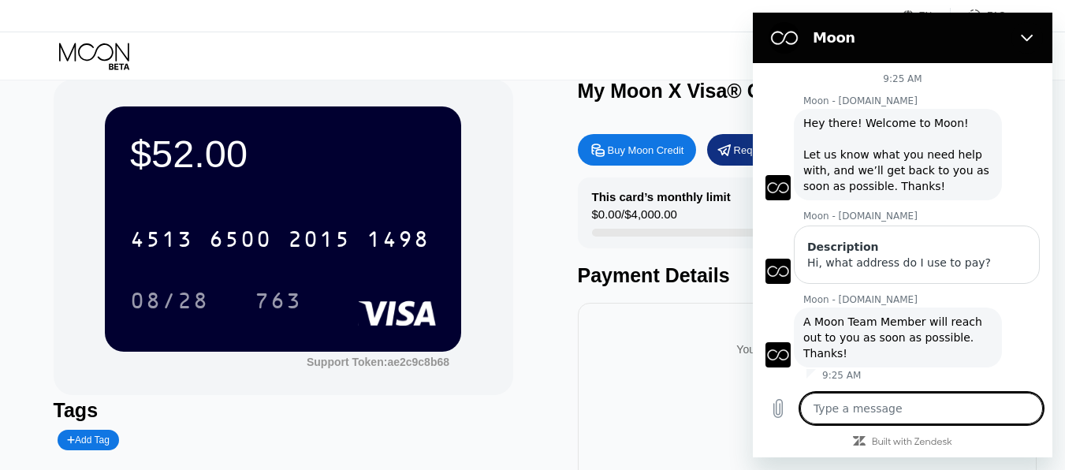
type textarea "H"
type textarea "x"
type textarea "He"
type textarea "x"
type textarea "Hel"
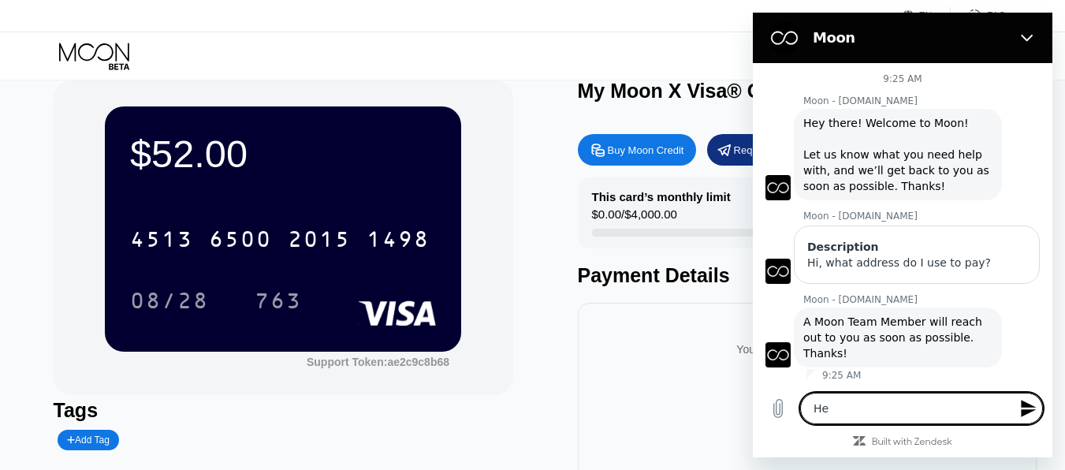
type textarea "x"
type textarea "Hell"
type textarea "x"
type textarea "Hello"
type textarea "x"
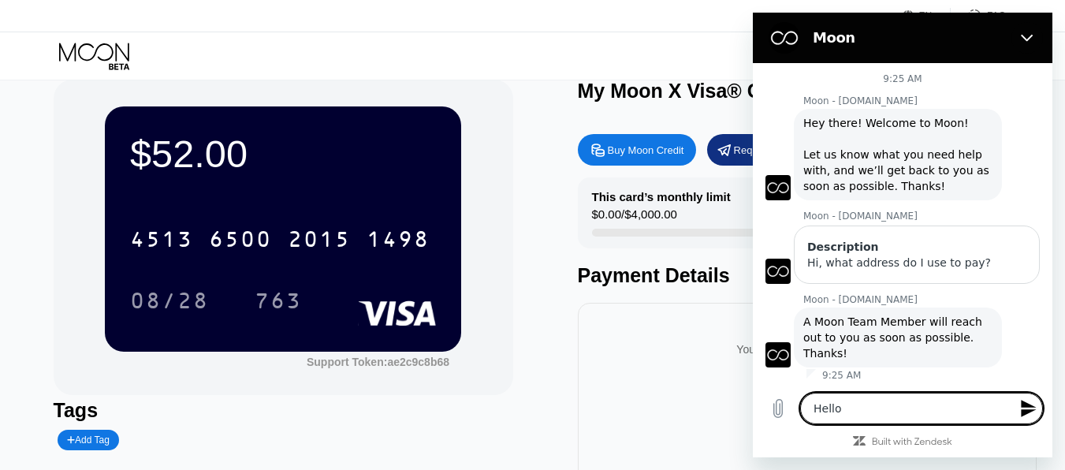
type textarea "Hello?"
type textarea "x"
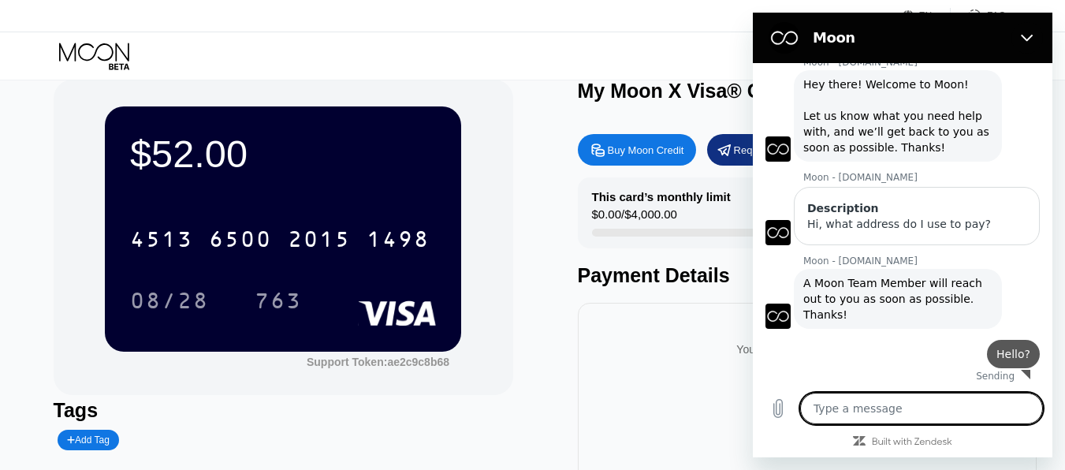
type textarea "x"
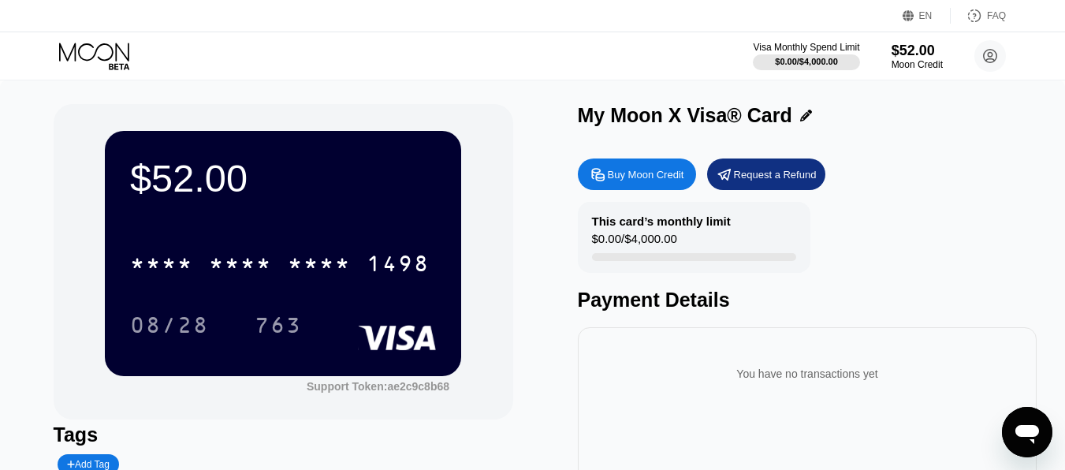
click at [1031, 412] on div "Open messaging window" at bounding box center [1027, 431] width 47 height 47
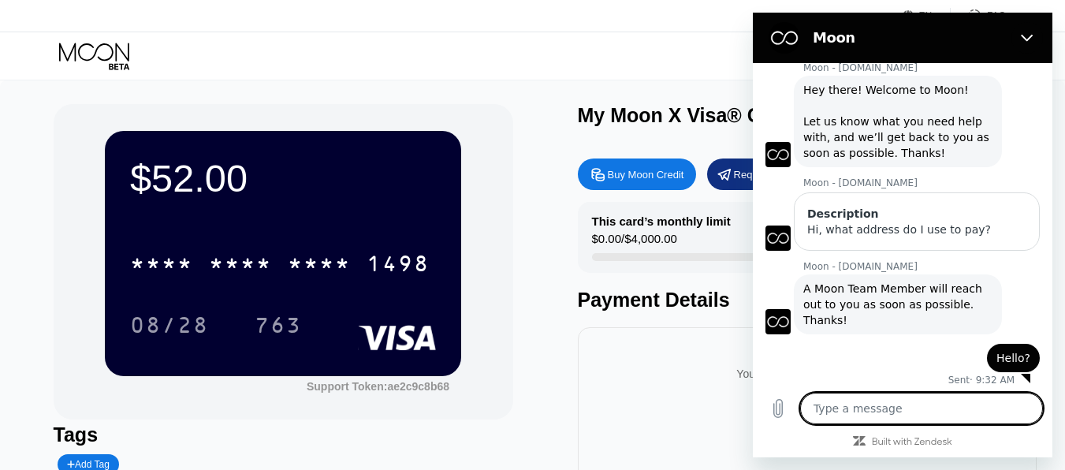
scroll to position [40, 0]
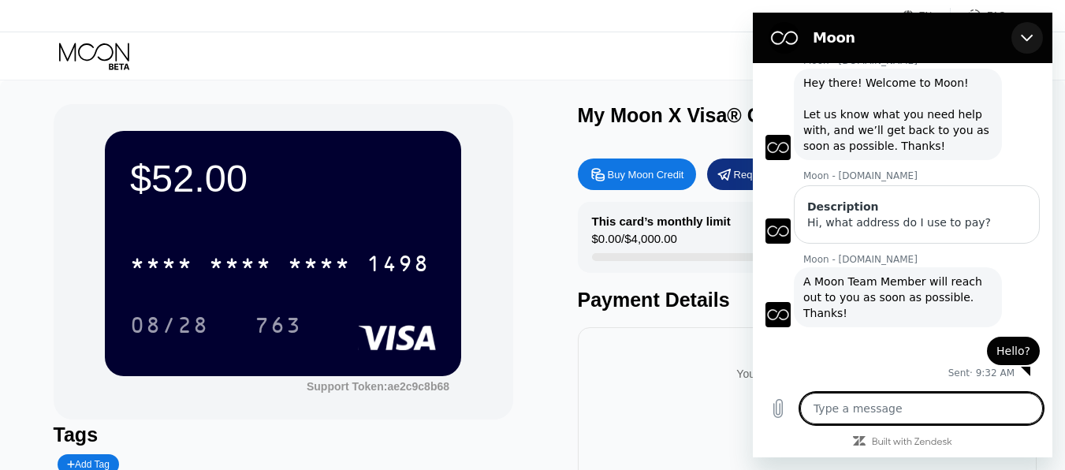
drag, startPoint x: 1031, startPoint y: 37, endPoint x: 1759, endPoint y: 73, distance: 728.6
click at [1031, 37] on icon "Close" at bounding box center [1027, 38] width 12 height 7
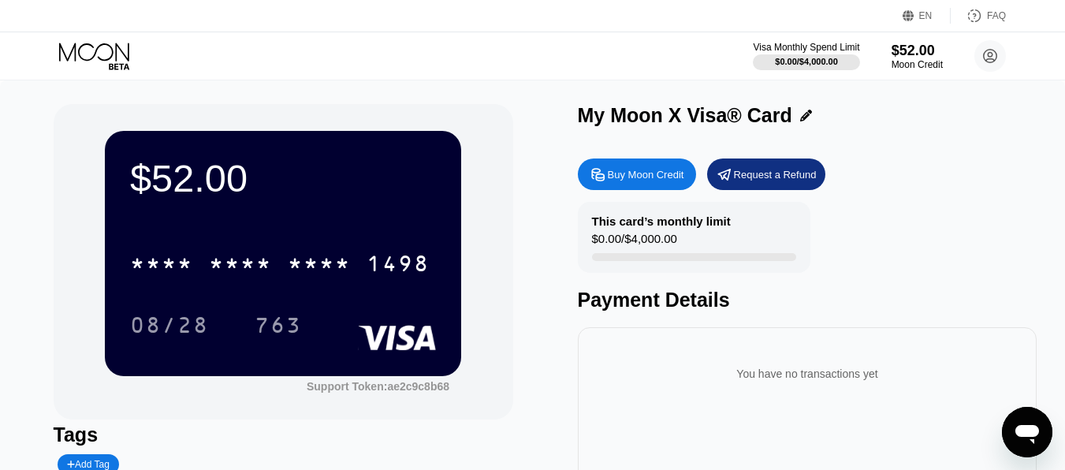
click at [1038, 430] on icon "Open messaging window" at bounding box center [1028, 434] width 24 height 19
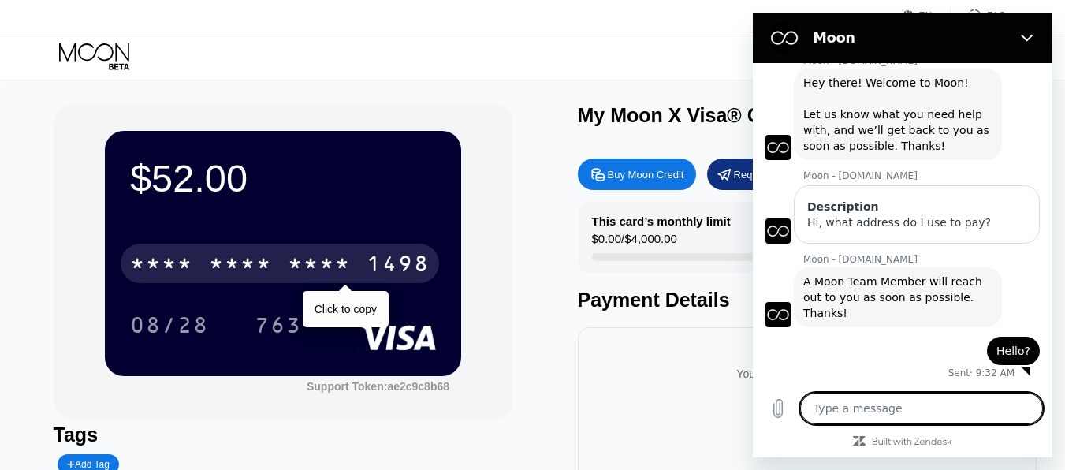
click at [372, 266] on div "1498" at bounding box center [398, 265] width 63 height 25
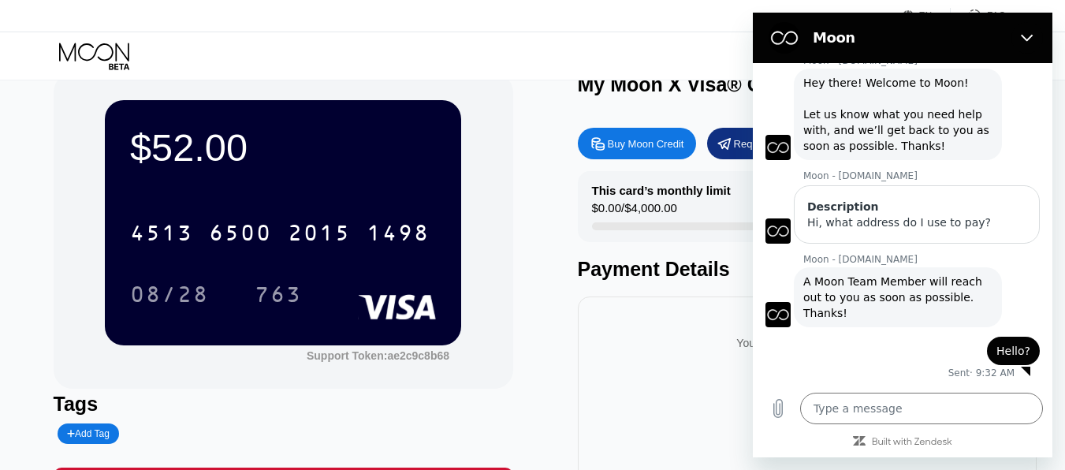
scroll to position [0, 0]
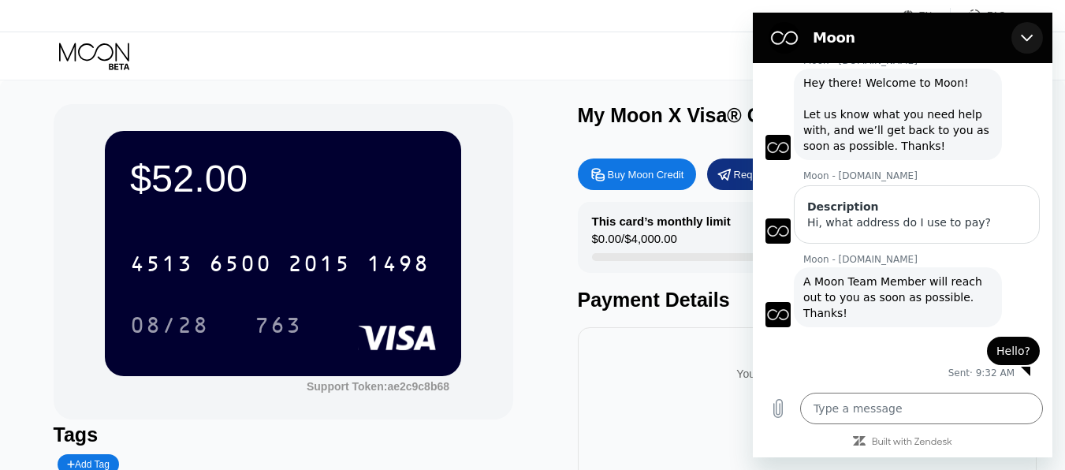
drag, startPoint x: 1017, startPoint y: 41, endPoint x: 1736, endPoint y: 85, distance: 720.4
click at [1017, 41] on button "Close" at bounding box center [1028, 38] width 32 height 32
type textarea "x"
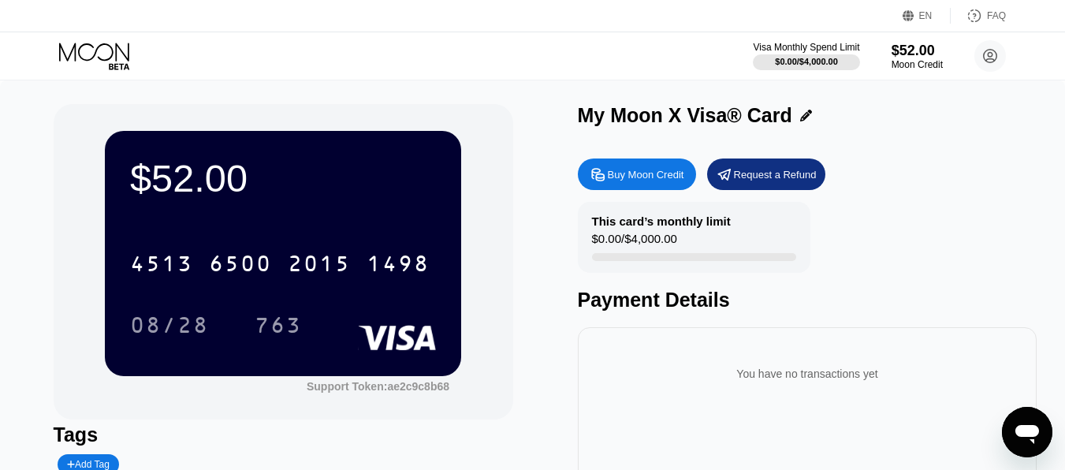
click at [108, 43] on icon at bounding box center [95, 57] width 73 height 28
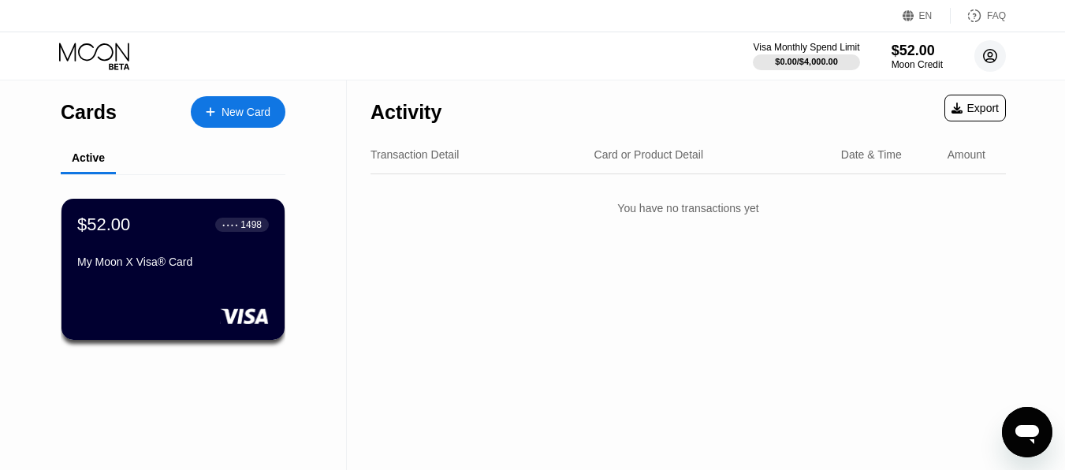
click at [990, 62] on icon at bounding box center [990, 56] width 13 height 13
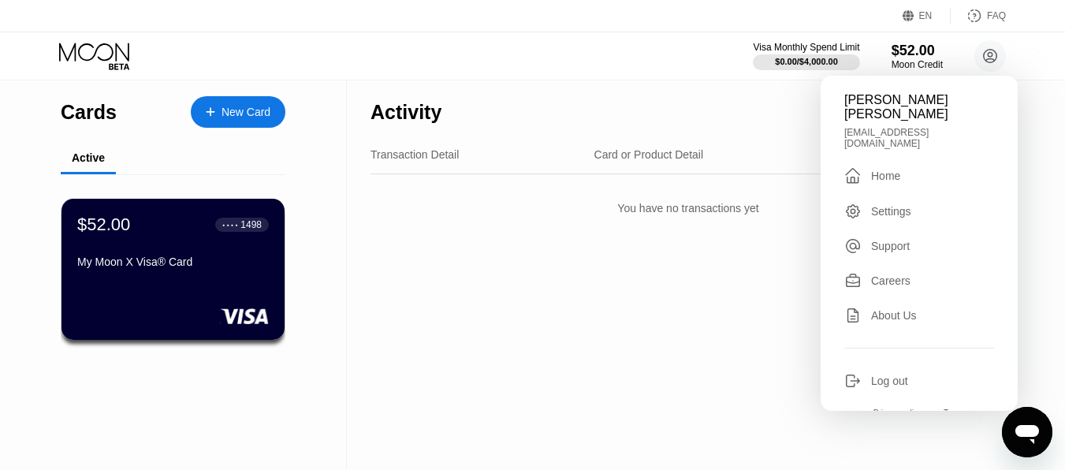
click at [893, 170] on div "Home" at bounding box center [885, 176] width 29 height 13
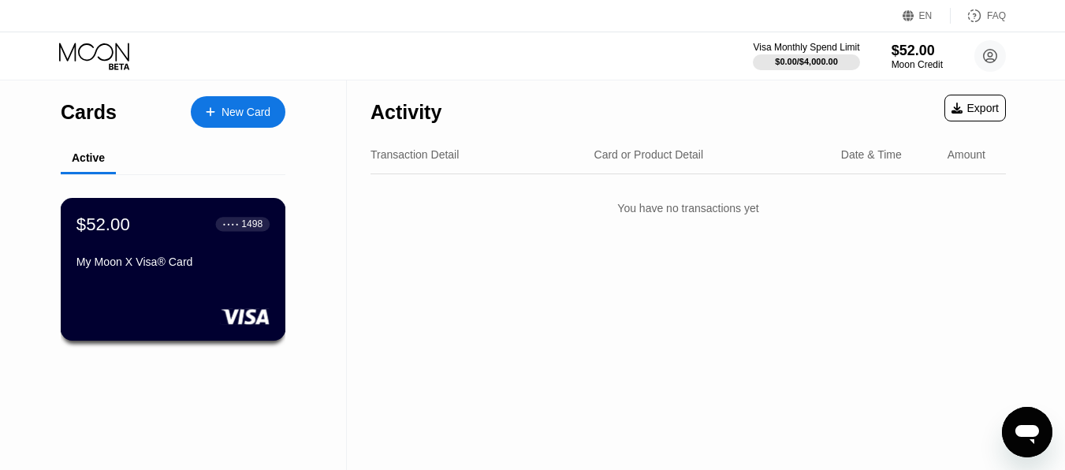
click at [162, 279] on div "$52.00 ● ● ● ● 1498 My Moon X Visa® Card" at bounding box center [173, 269] width 225 height 143
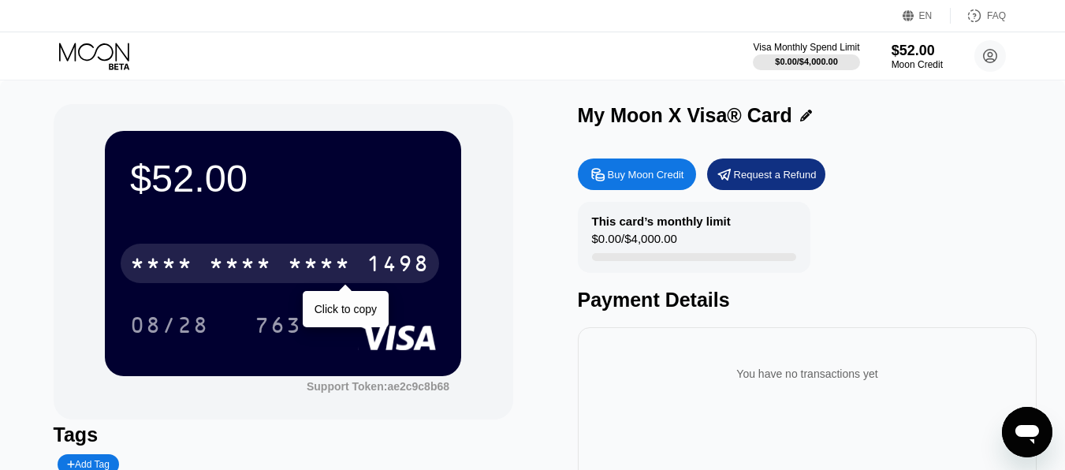
click at [351, 281] on div "* * * * * * * * * * * * 1498" at bounding box center [280, 263] width 319 height 39
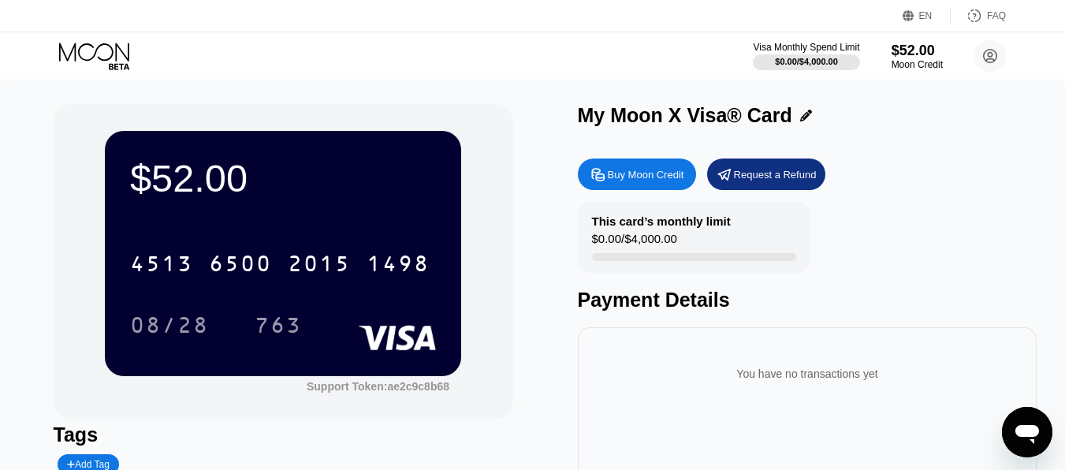
click at [88, 52] on icon at bounding box center [95, 57] width 73 height 28
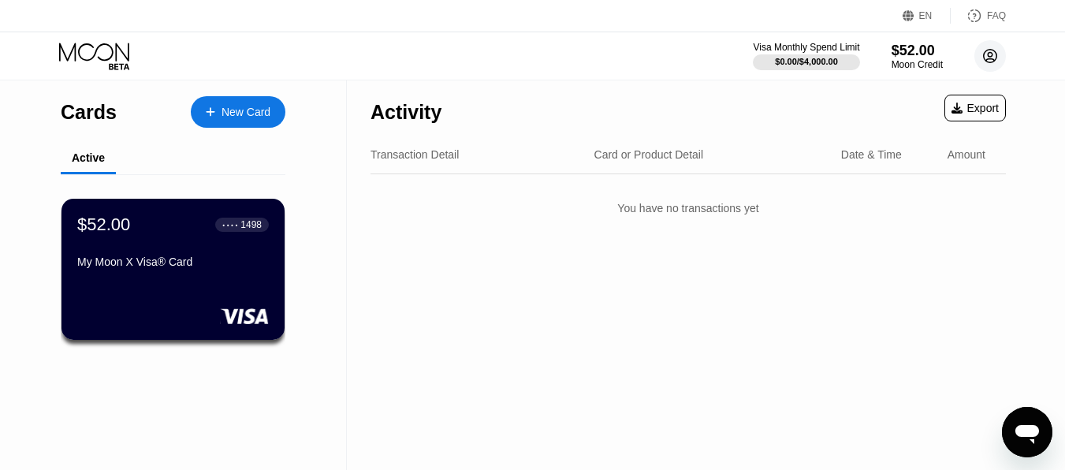
click at [1000, 51] on circle at bounding box center [991, 56] width 32 height 32
